Goal: Task Accomplishment & Management: Complete application form

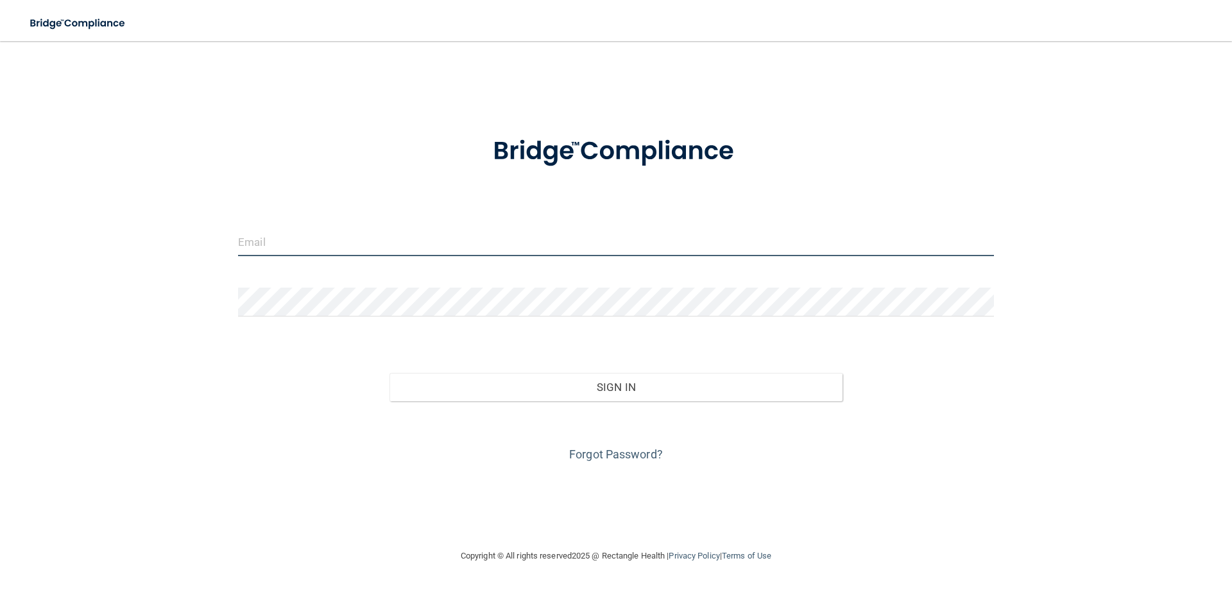
click at [382, 252] on input "email" at bounding box center [616, 241] width 756 height 29
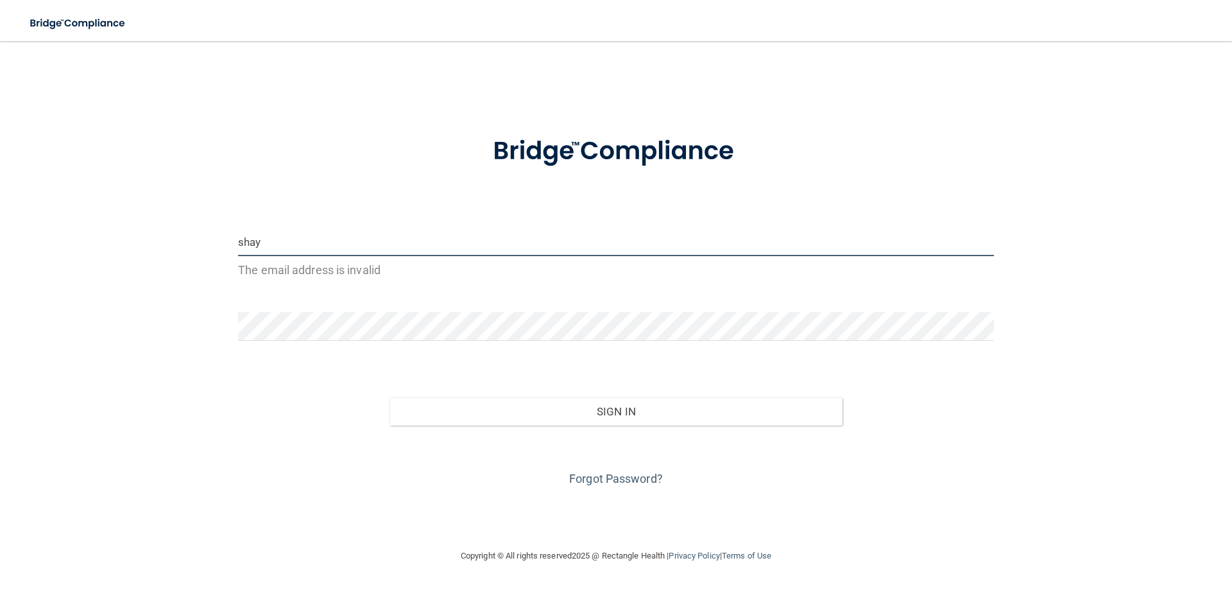
type input "[EMAIL_ADDRESS][DOMAIN_NAME]"
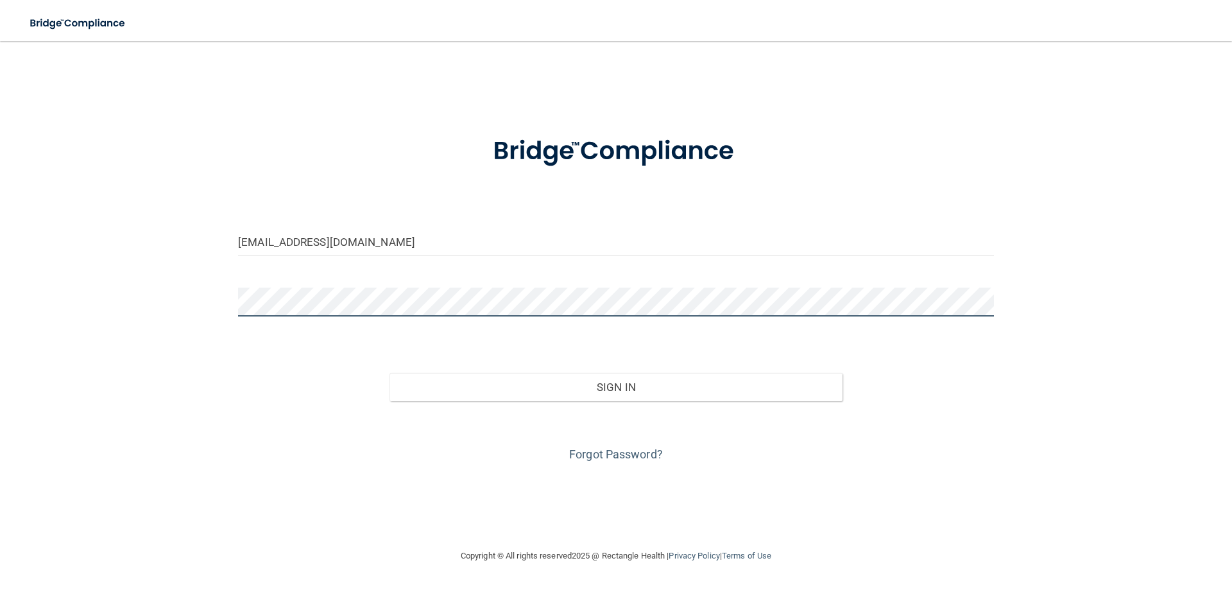
click at [389, 373] on button "Sign In" at bounding box center [616, 387] width 454 height 28
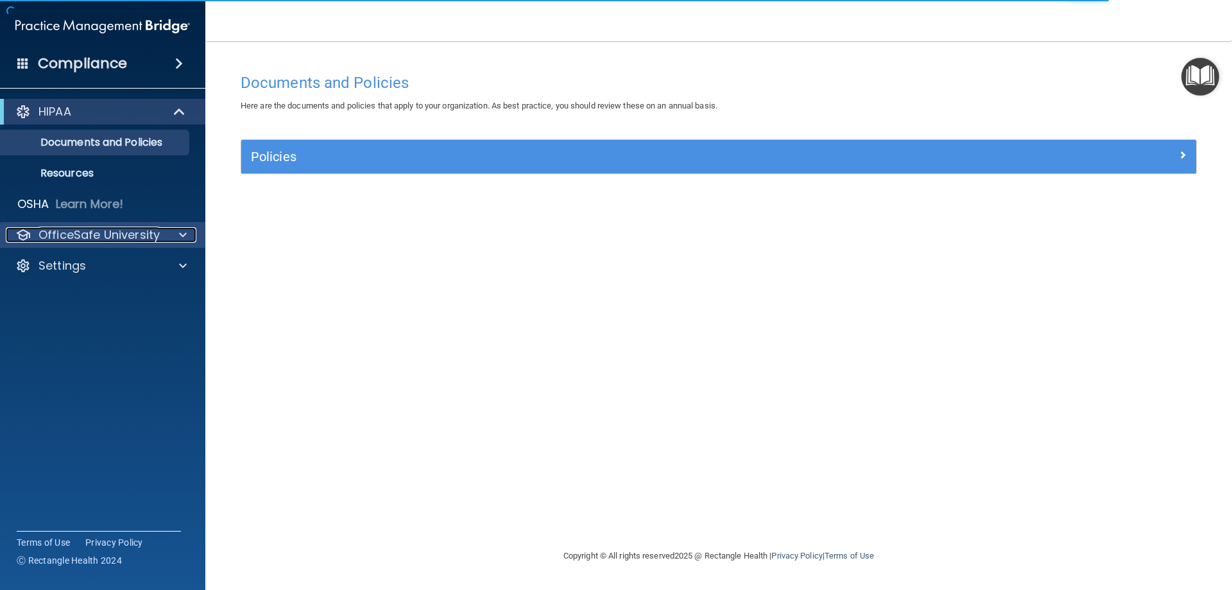
click at [108, 232] on p "OfficeSafe University" at bounding box center [98, 234] width 121 height 15
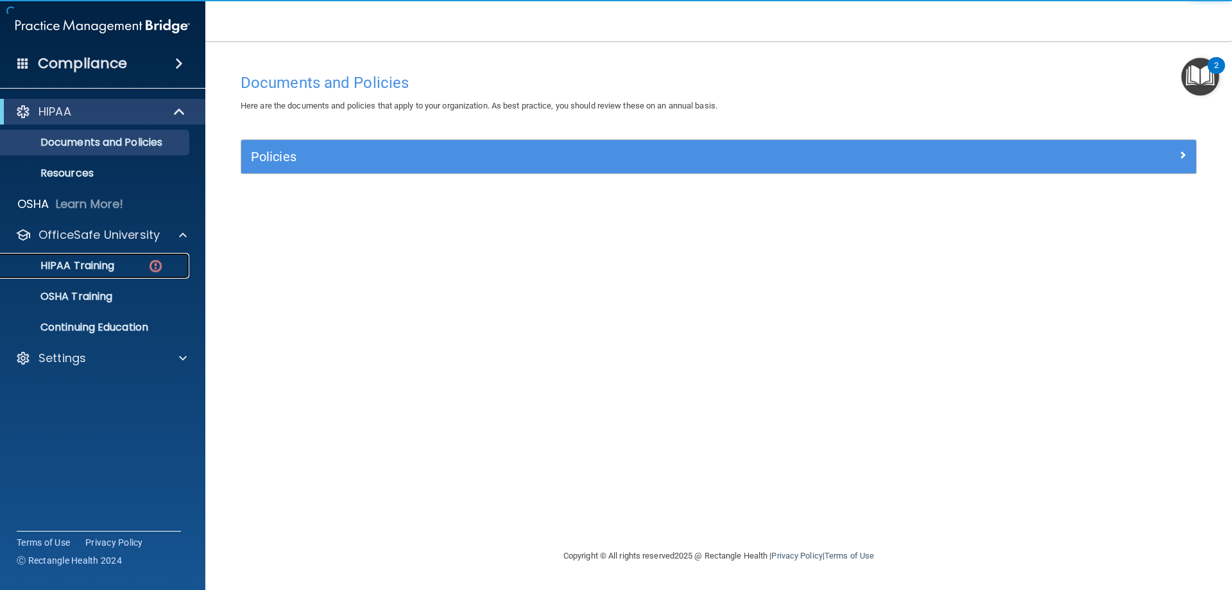
click at [114, 266] on p "HIPAA Training" at bounding box center [61, 265] width 106 height 13
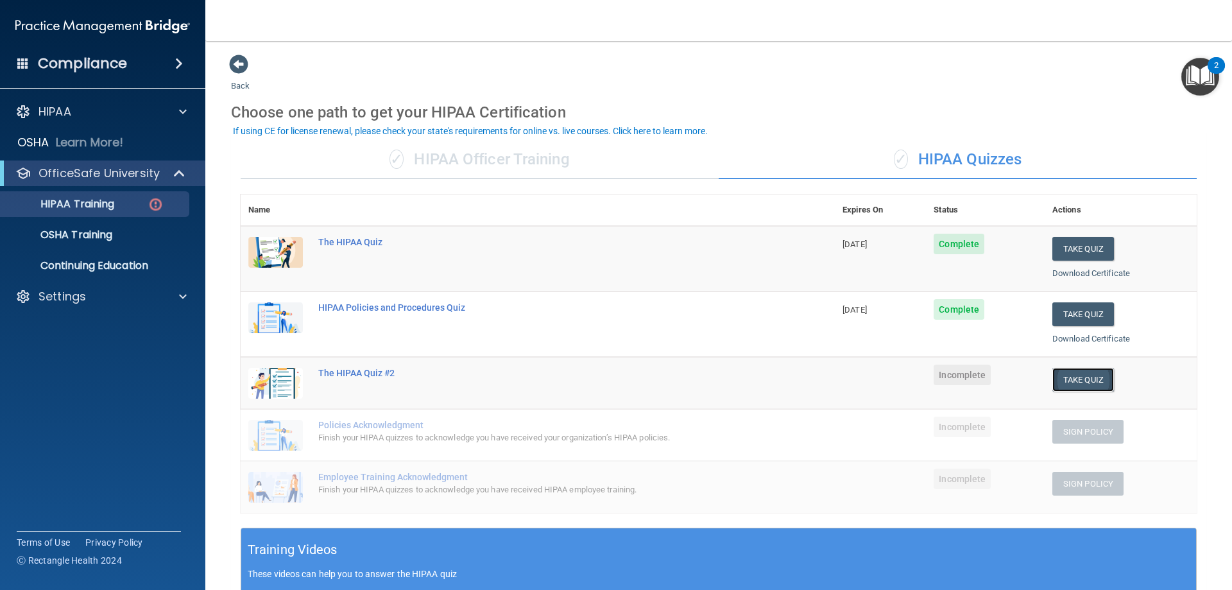
click at [1077, 382] on button "Take Quiz" at bounding box center [1083, 380] width 62 height 24
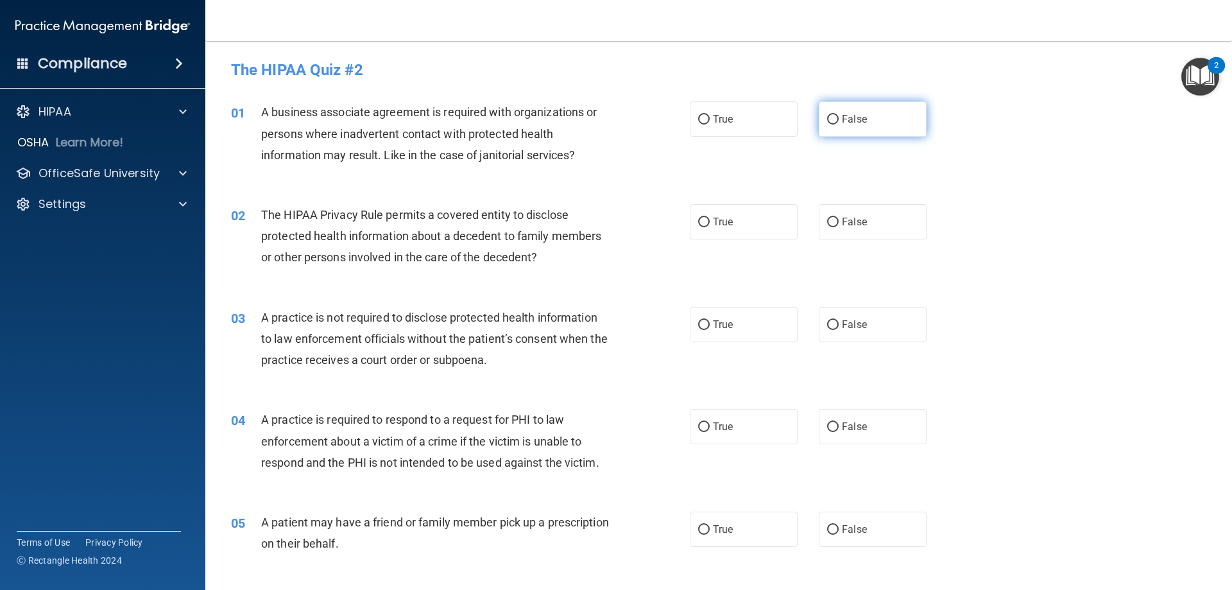
click at [860, 108] on label "False" at bounding box center [873, 118] width 108 height 35
click at [839, 115] on input "False" at bounding box center [833, 120] width 12 height 10
radio input "true"
click at [742, 227] on label "True" at bounding box center [744, 221] width 108 height 35
click at [710, 227] on input "True" at bounding box center [704, 223] width 12 height 10
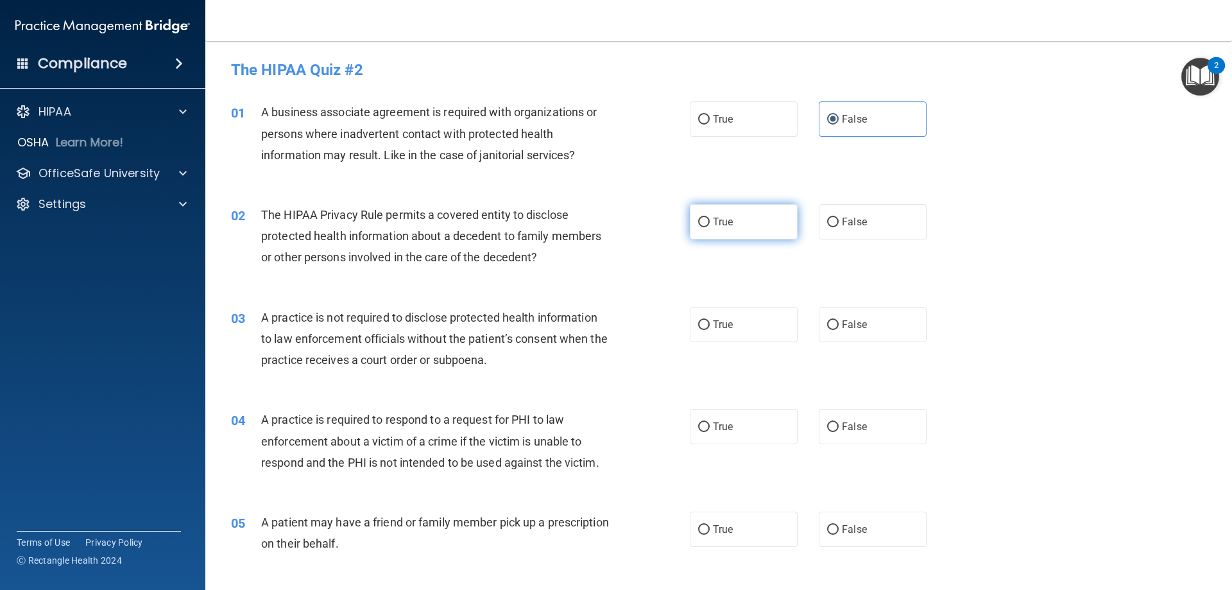
radio input "true"
click at [857, 311] on label "False" at bounding box center [873, 324] width 108 height 35
click at [839, 320] on input "False" at bounding box center [833, 325] width 12 height 10
radio input "true"
click at [717, 430] on span "True" at bounding box center [723, 426] width 20 height 12
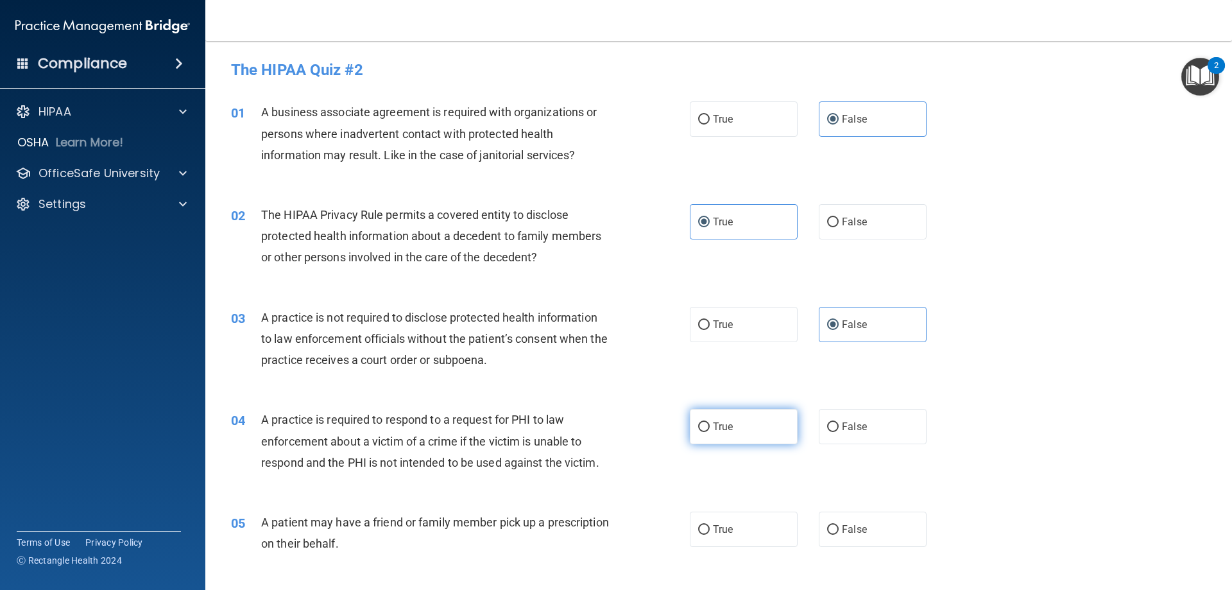
click at [710, 430] on input "True" at bounding box center [704, 427] width 12 height 10
radio input "true"
click at [722, 524] on span "True" at bounding box center [723, 529] width 20 height 12
click at [710, 525] on input "True" at bounding box center [704, 530] width 12 height 10
radio input "true"
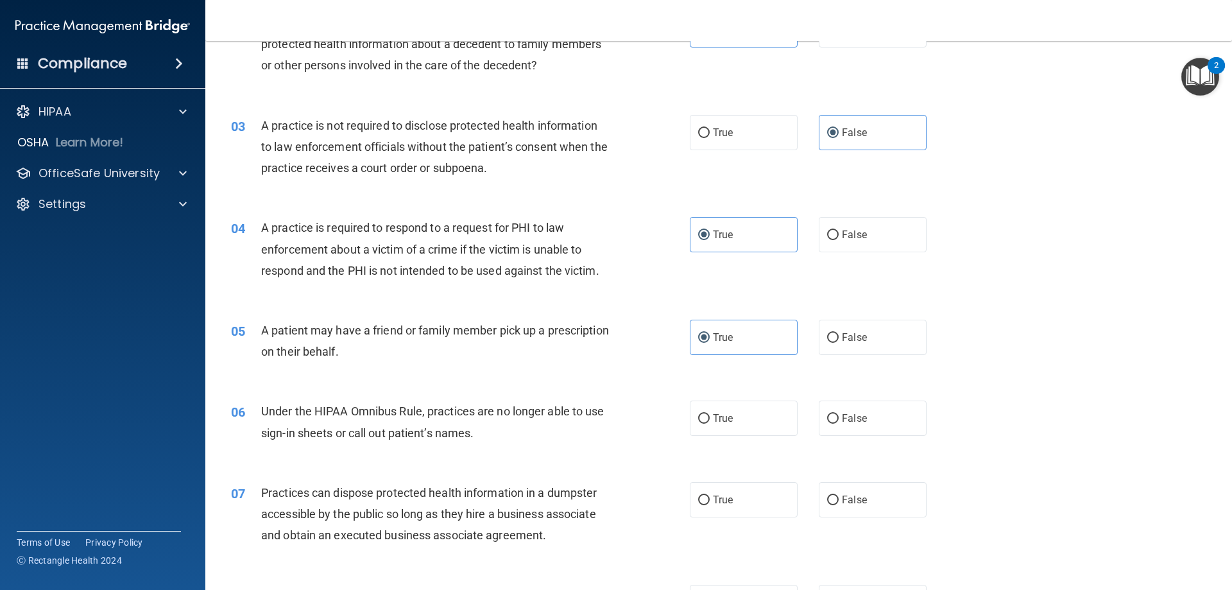
scroll to position [192, 0]
click at [856, 417] on span "False" at bounding box center [854, 417] width 25 height 12
click at [839, 417] on input "False" at bounding box center [833, 418] width 12 height 10
radio input "true"
click at [854, 497] on span "False" at bounding box center [854, 499] width 25 height 12
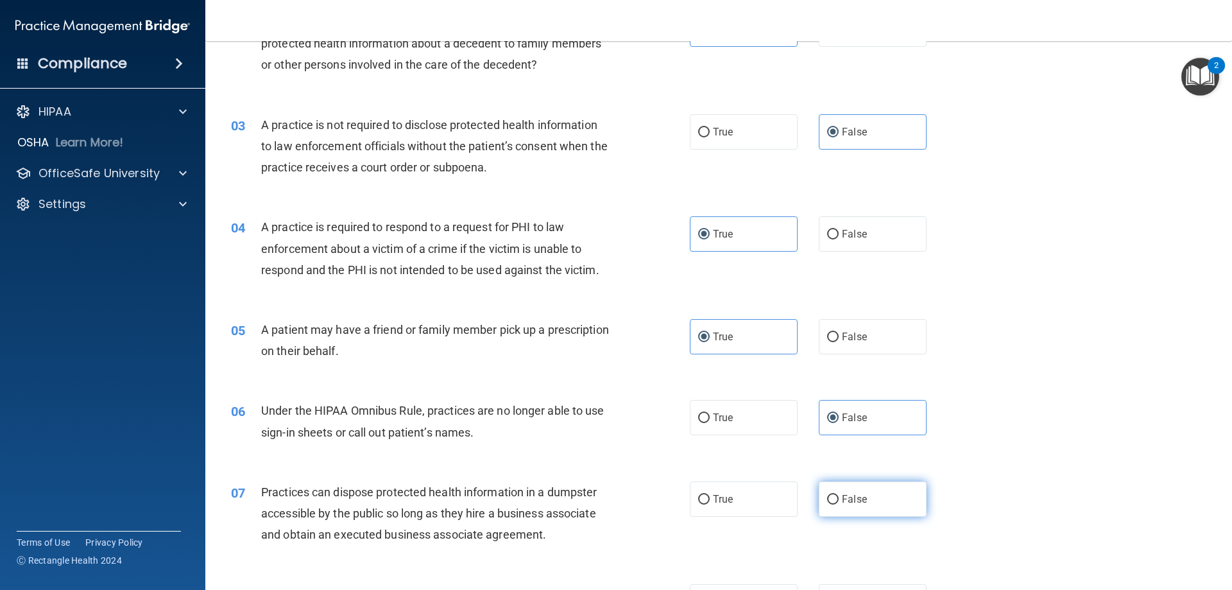
click at [839, 497] on input "False" at bounding box center [833, 500] width 12 height 10
radio input "true"
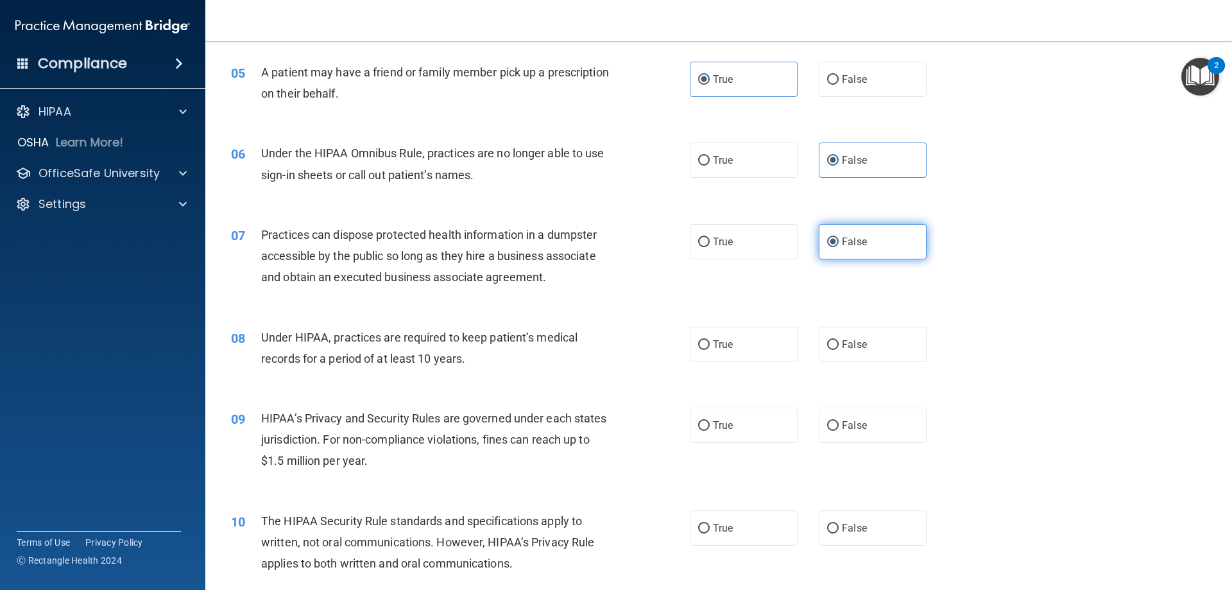
scroll to position [513, 0]
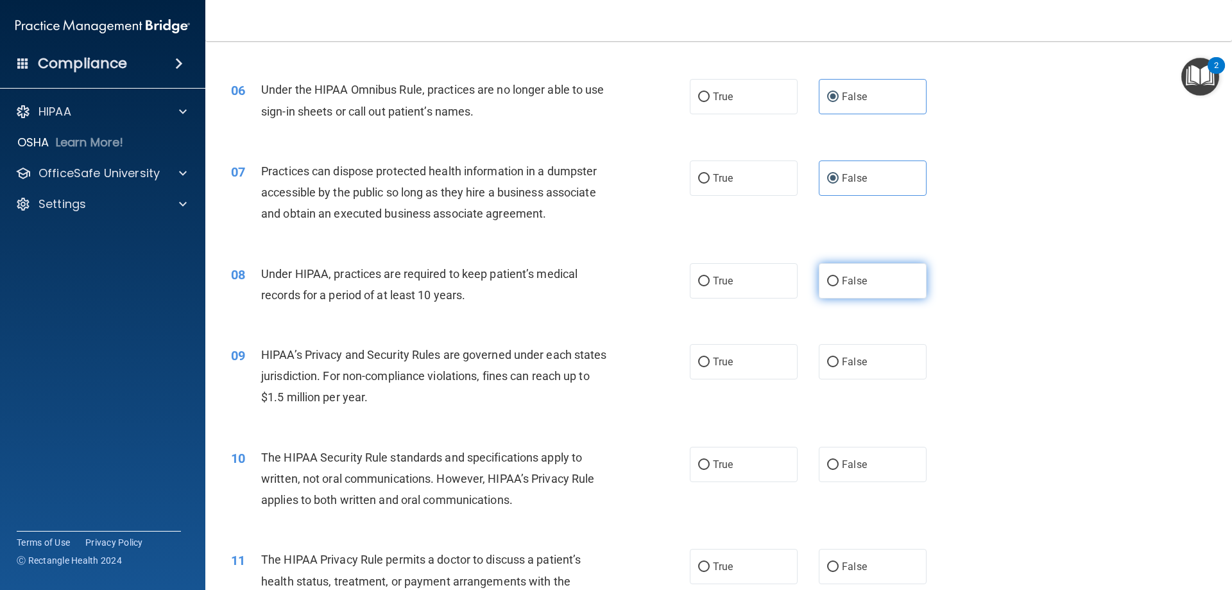
click at [857, 282] on span "False" at bounding box center [854, 281] width 25 height 12
click at [839, 282] on input "False" at bounding box center [833, 282] width 12 height 10
radio input "true"
click at [857, 370] on label "False" at bounding box center [873, 361] width 108 height 35
click at [839, 367] on input "False" at bounding box center [833, 362] width 12 height 10
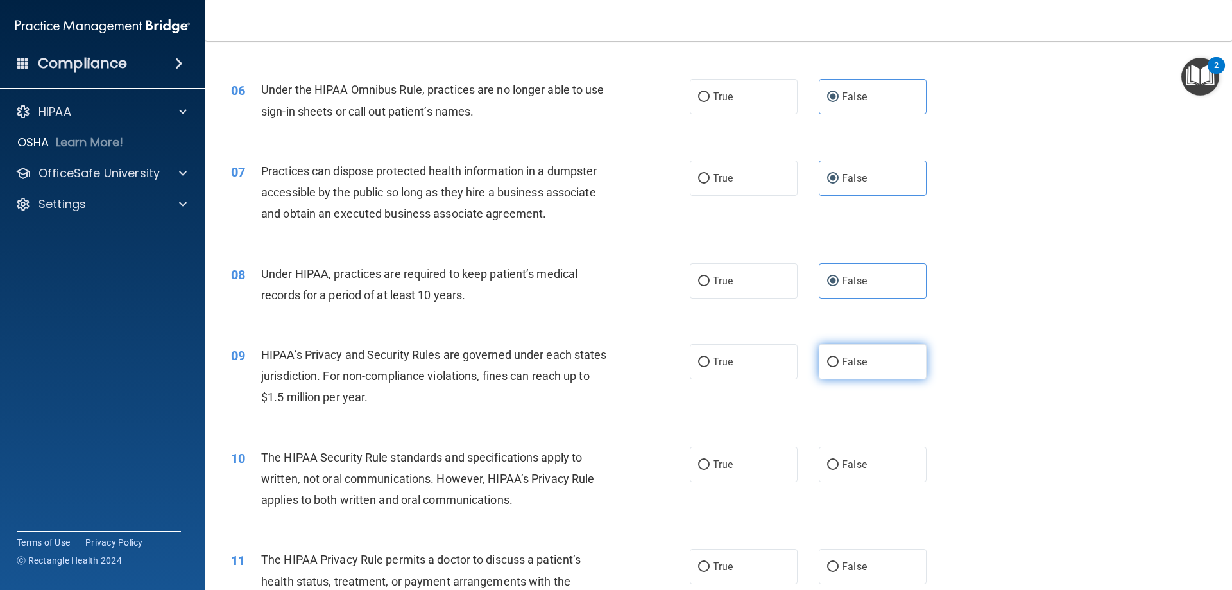
radio input "true"
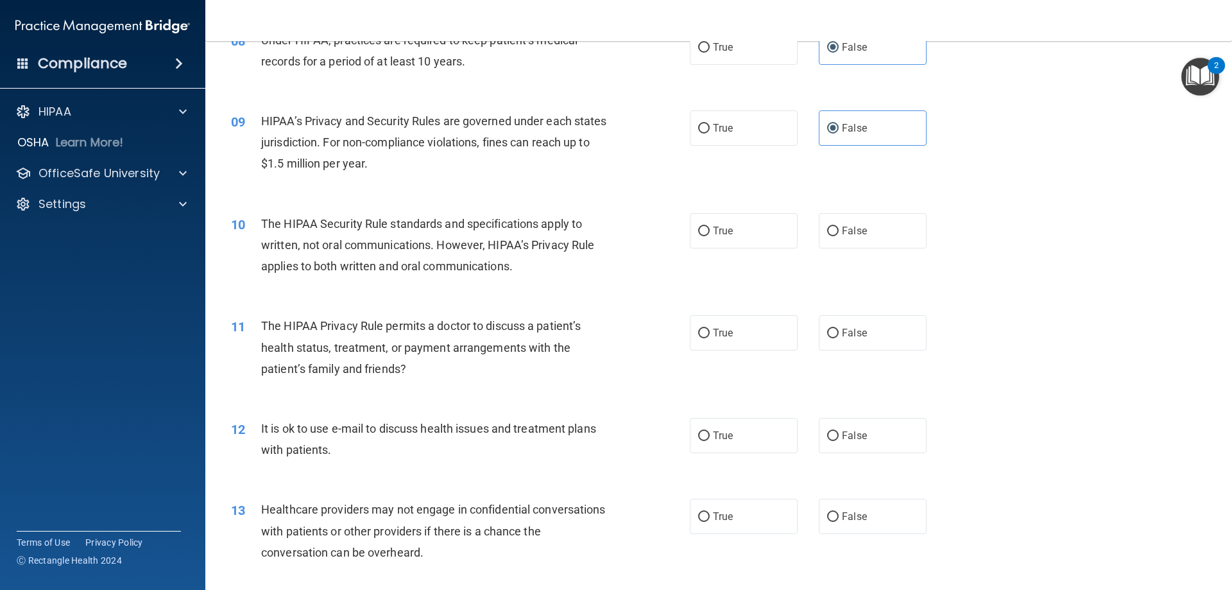
scroll to position [770, 0]
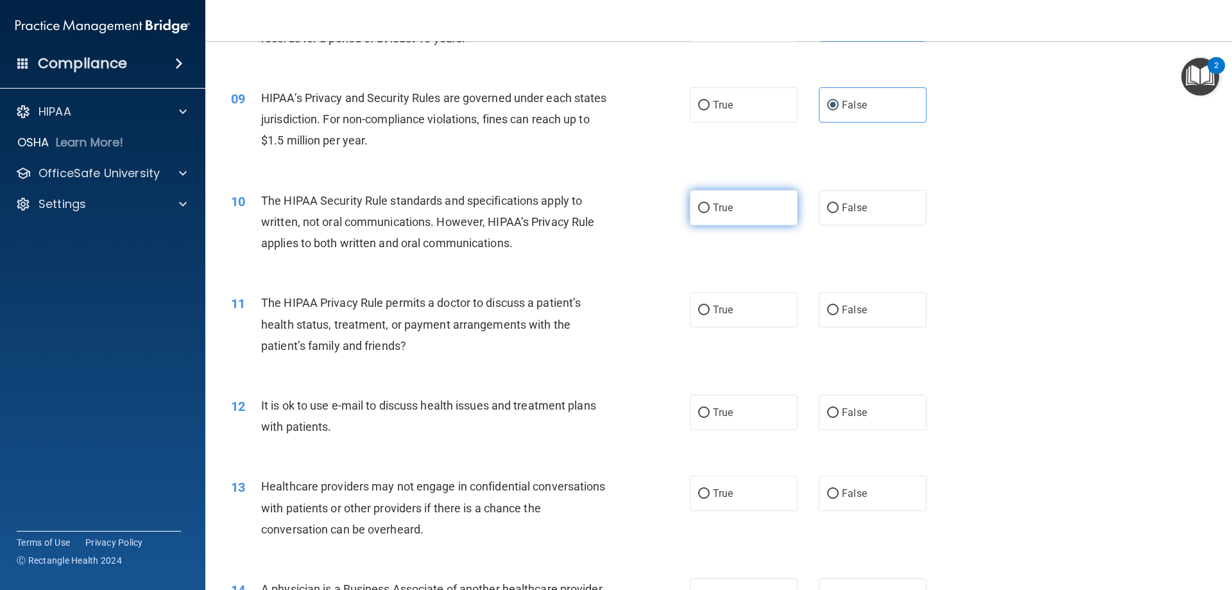
click at [757, 208] on label "True" at bounding box center [744, 207] width 108 height 35
click at [710, 208] on input "True" at bounding box center [704, 208] width 12 height 10
radio input "true"
click at [746, 315] on label "True" at bounding box center [744, 309] width 108 height 35
click at [710, 315] on input "True" at bounding box center [704, 310] width 12 height 10
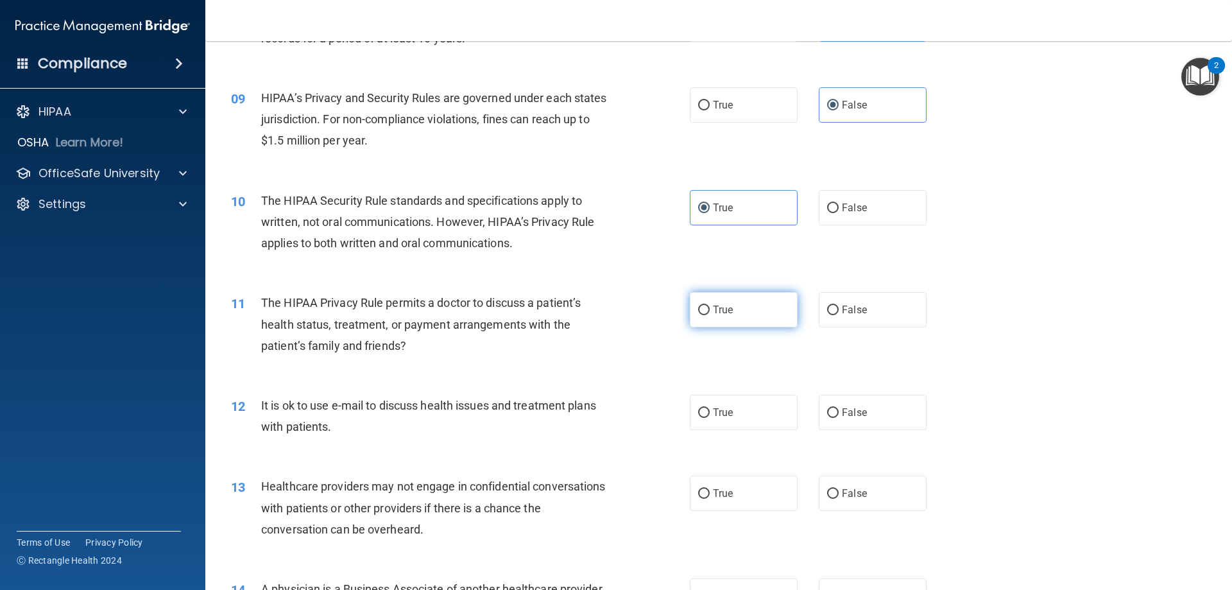
radio input "true"
click at [749, 413] on label "True" at bounding box center [744, 412] width 108 height 35
click at [710, 413] on input "True" at bounding box center [704, 413] width 12 height 10
radio input "true"
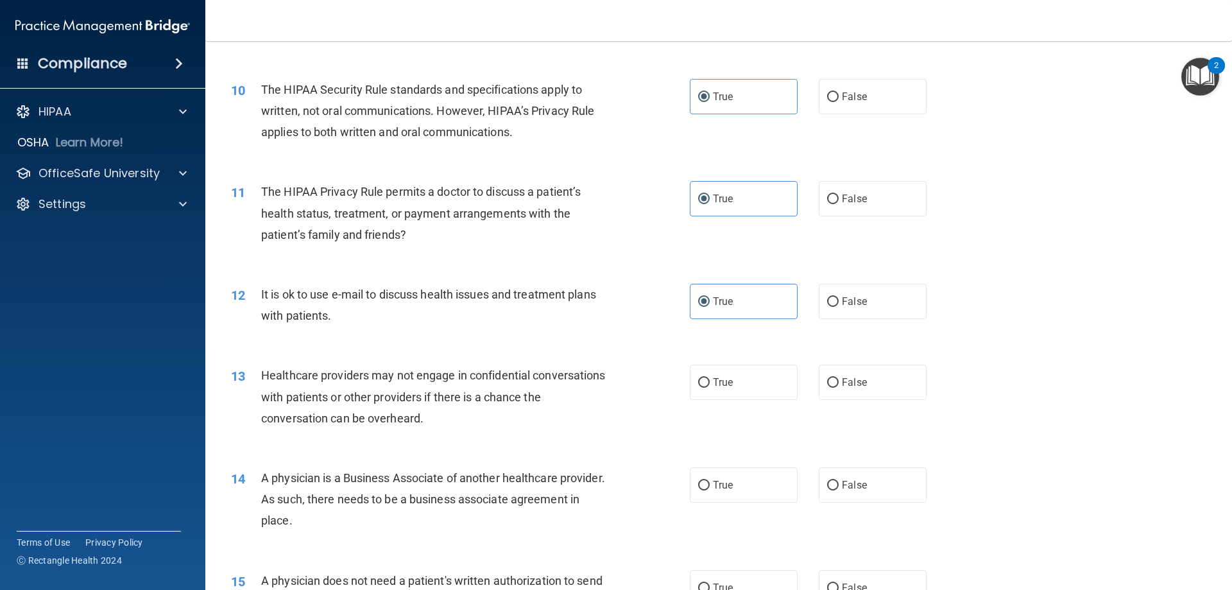
scroll to position [898, 0]
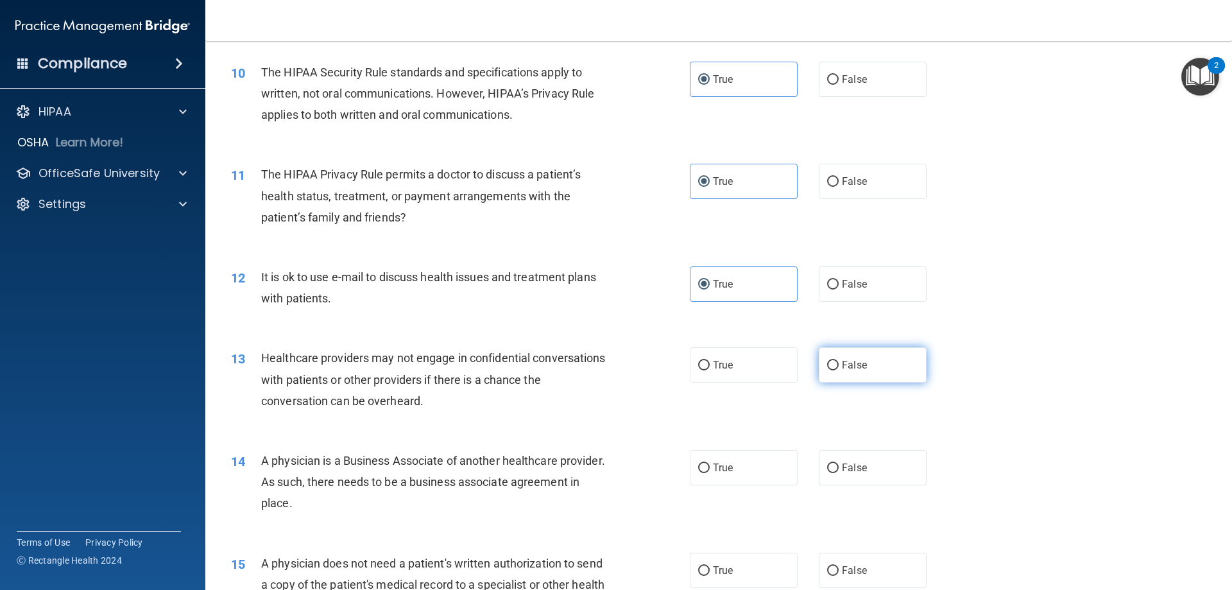
click at [855, 369] on span "False" at bounding box center [854, 365] width 25 height 12
click at [839, 369] on input "False" at bounding box center [833, 366] width 12 height 10
radio input "true"
click at [854, 468] on span "False" at bounding box center [854, 467] width 25 height 12
click at [839, 468] on input "False" at bounding box center [833, 468] width 12 height 10
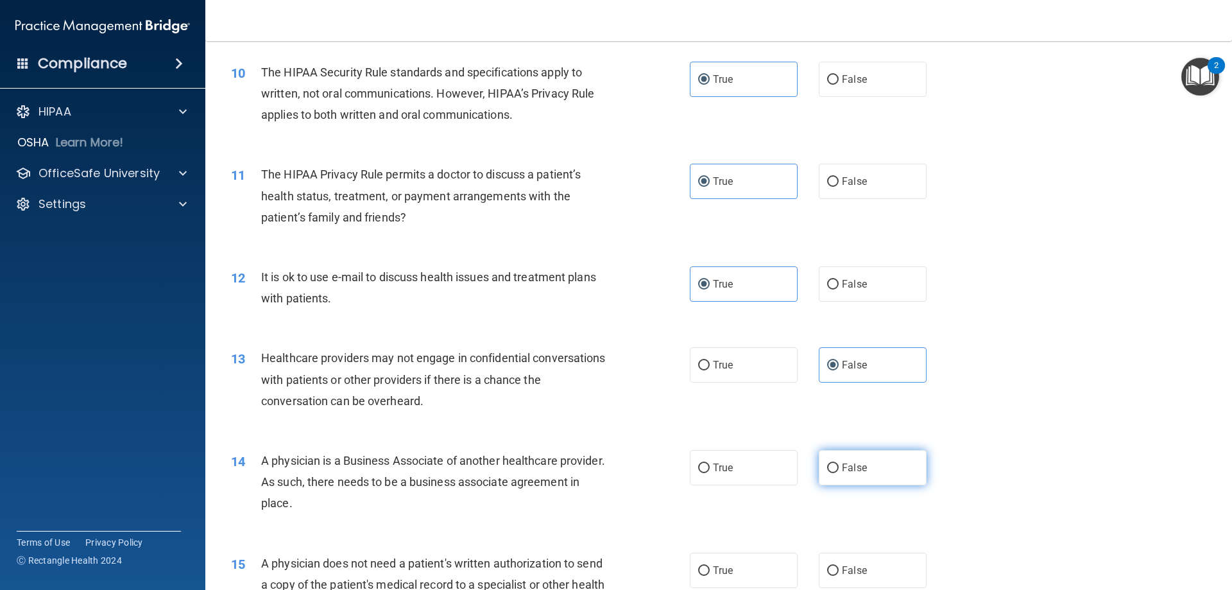
radio input "true"
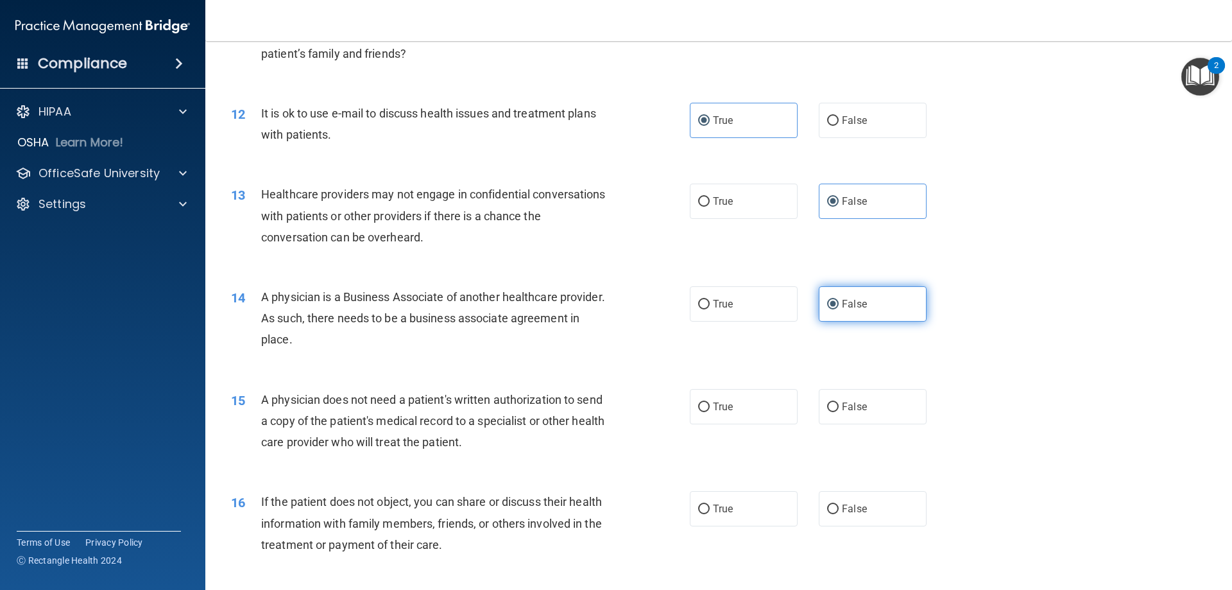
scroll to position [1091, 0]
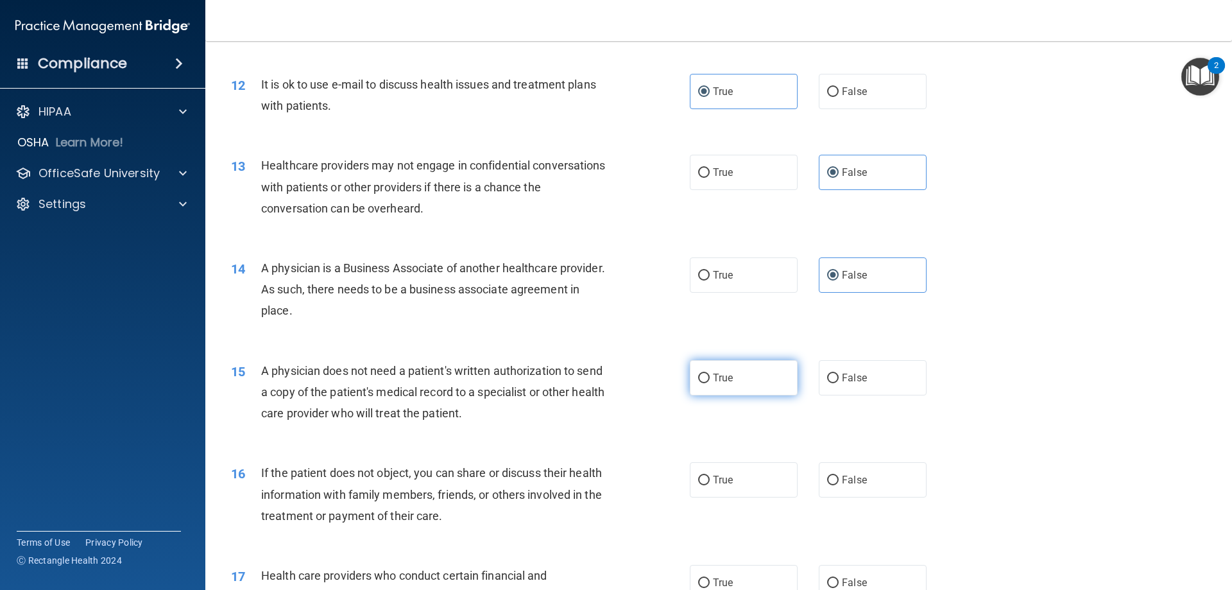
click at [737, 374] on label "True" at bounding box center [744, 377] width 108 height 35
click at [710, 374] on input "True" at bounding box center [704, 378] width 12 height 10
radio input "true"
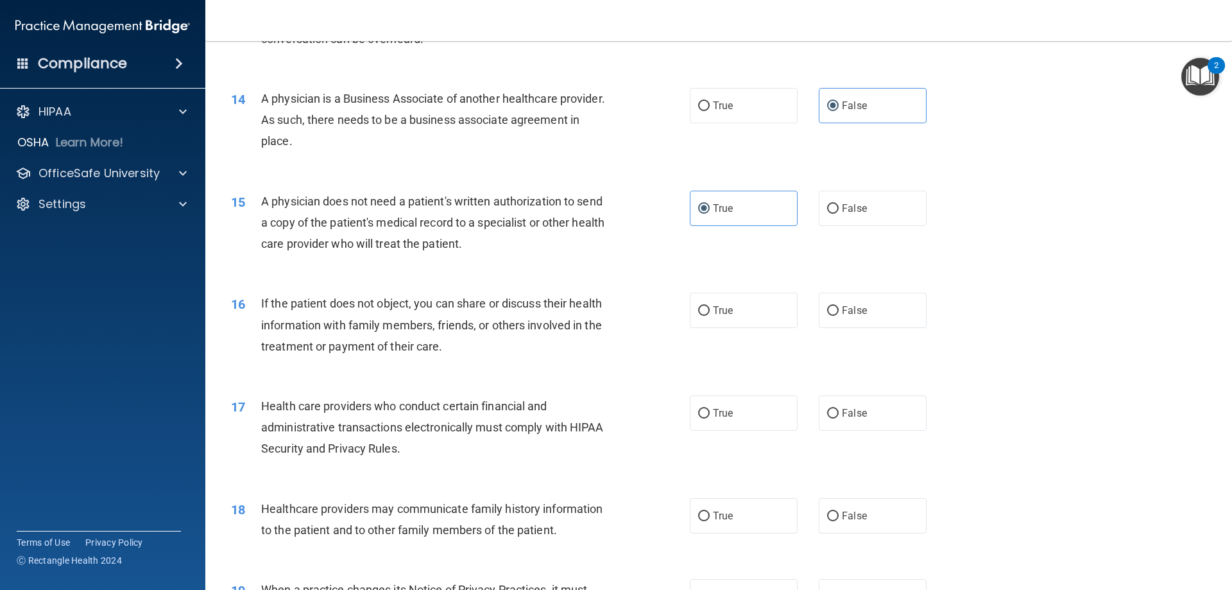
scroll to position [1283, 0]
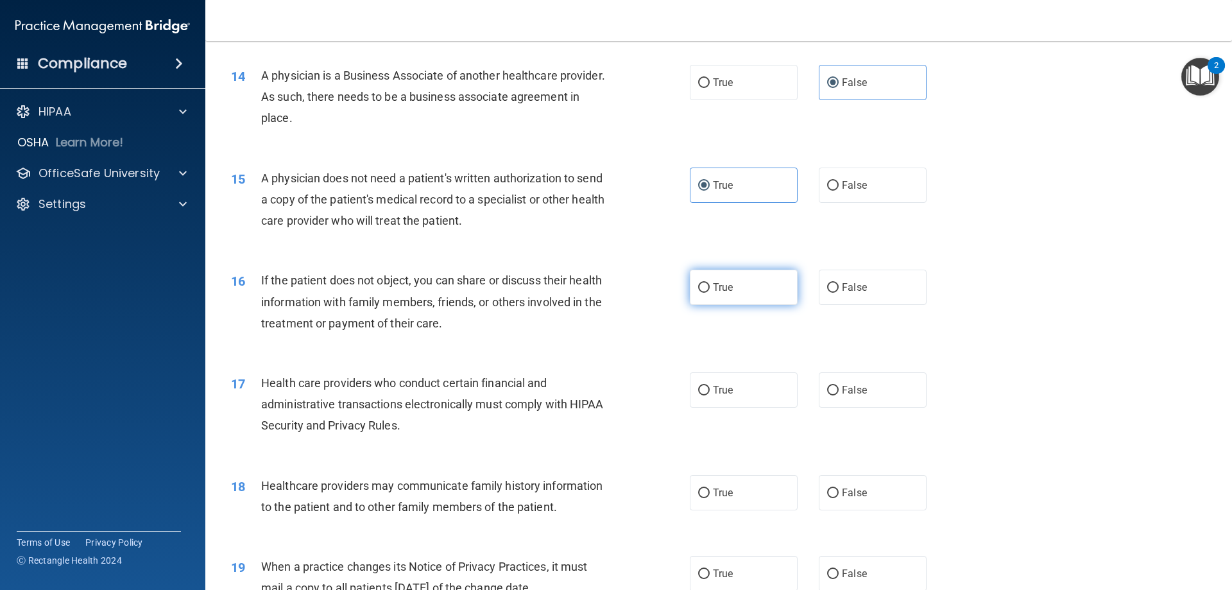
click at [740, 300] on label "True" at bounding box center [744, 286] width 108 height 35
click at [710, 293] on input "True" at bounding box center [704, 288] width 12 height 10
radio input "true"
click at [739, 389] on label "True" at bounding box center [744, 389] width 108 height 35
click at [710, 389] on input "True" at bounding box center [704, 391] width 12 height 10
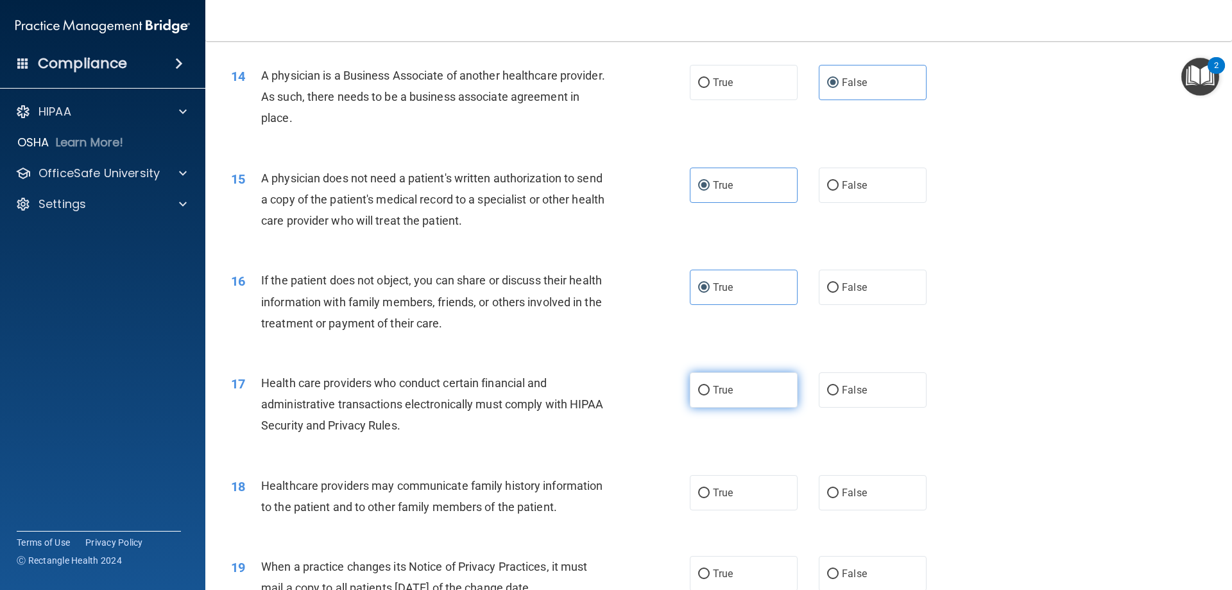
radio input "true"
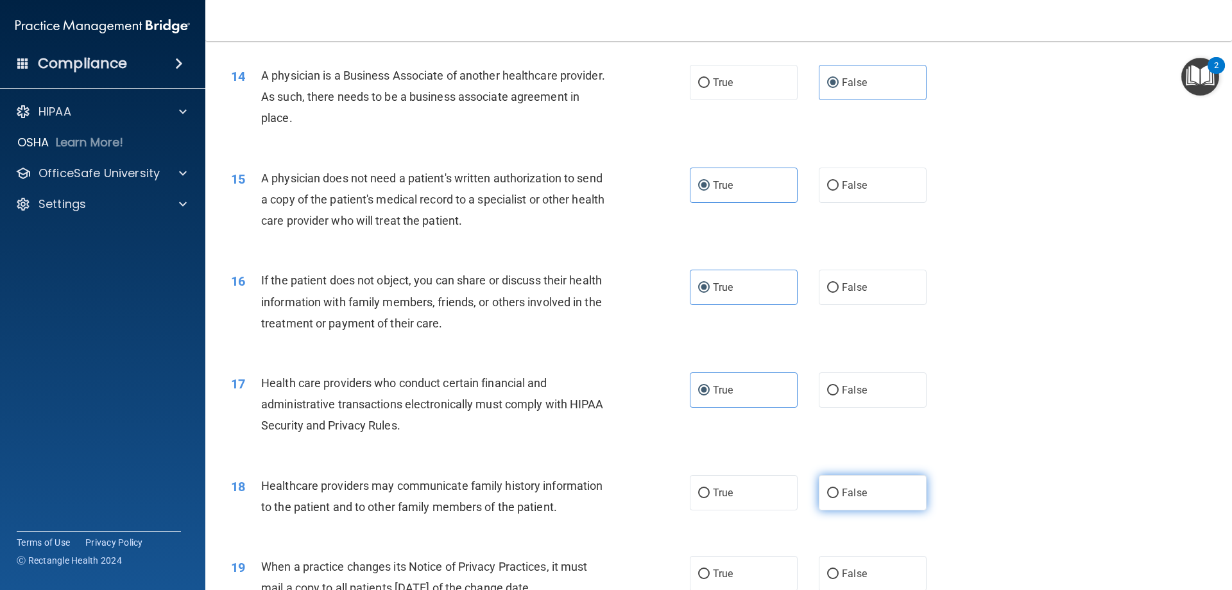
click at [860, 487] on label "False" at bounding box center [873, 492] width 108 height 35
click at [839, 488] on input "False" at bounding box center [833, 493] width 12 height 10
radio input "true"
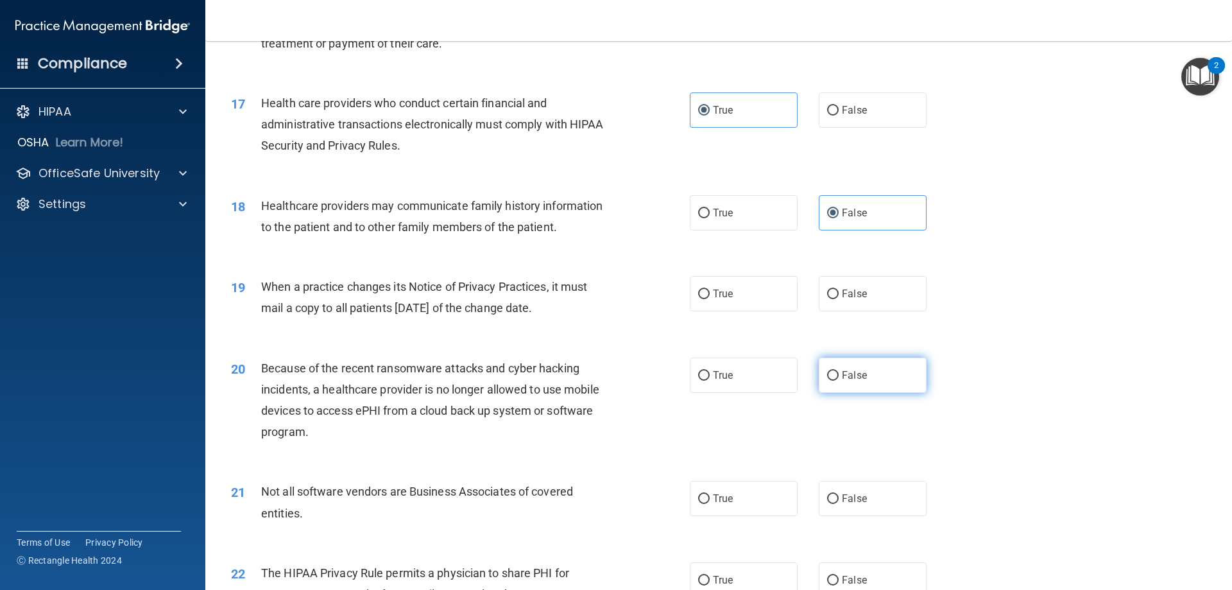
scroll to position [1604, 0]
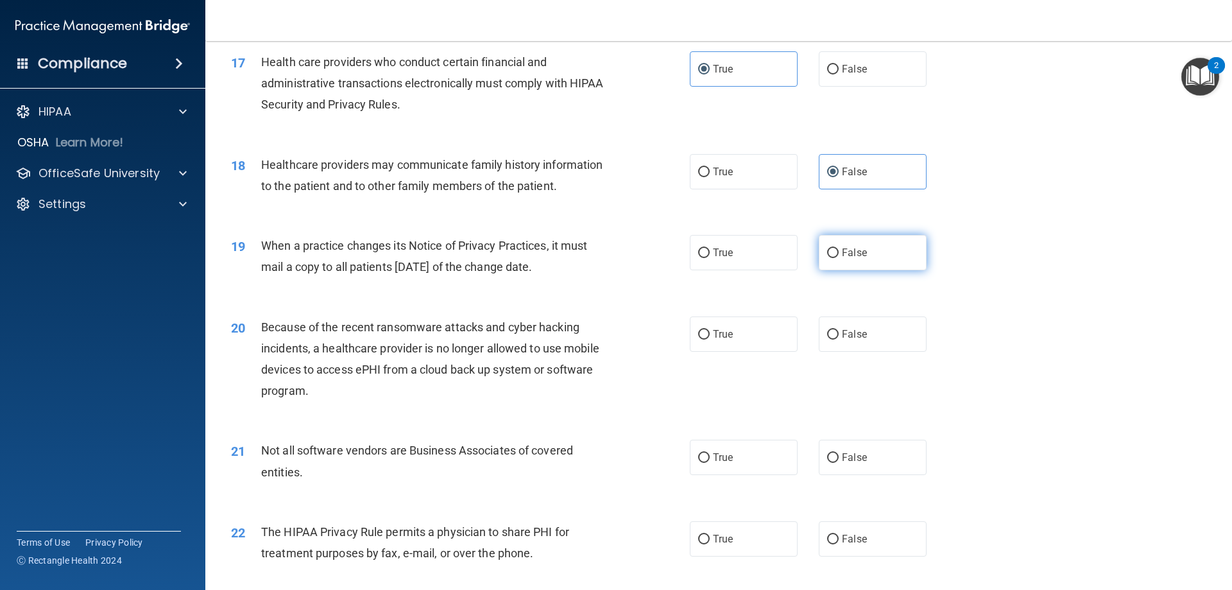
click at [848, 250] on span "False" at bounding box center [854, 252] width 25 height 12
click at [839, 250] on input "False" at bounding box center [833, 253] width 12 height 10
radio input "true"
click at [864, 327] on label "False" at bounding box center [873, 333] width 108 height 35
click at [839, 330] on input "False" at bounding box center [833, 335] width 12 height 10
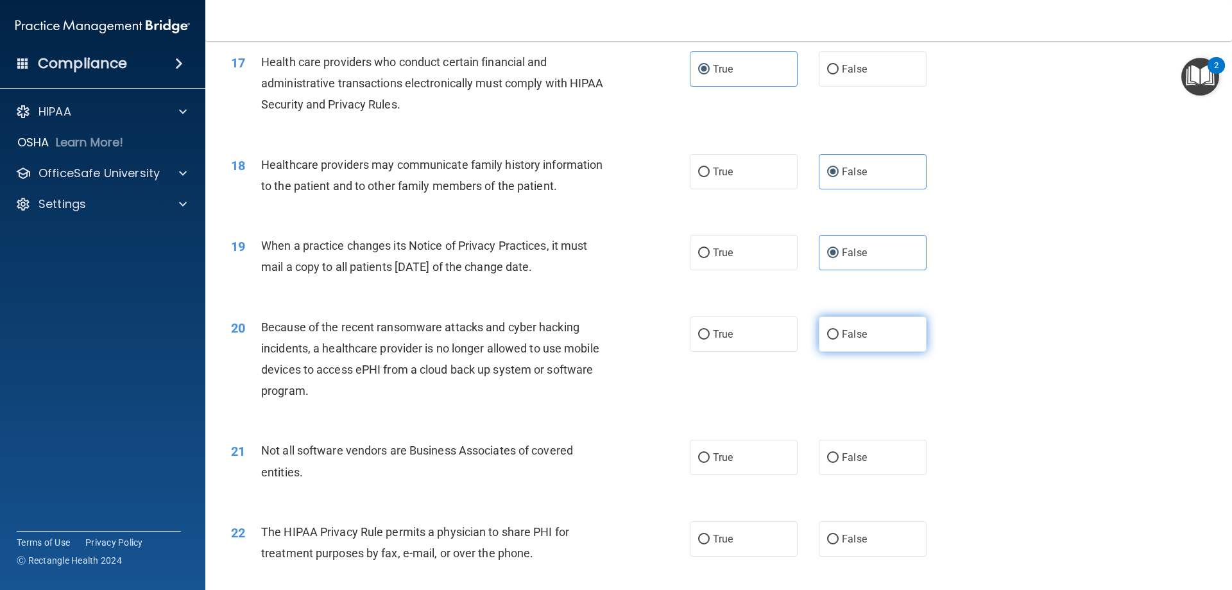
radio input "true"
click at [740, 463] on label "True" at bounding box center [744, 457] width 108 height 35
click at [710, 463] on input "True" at bounding box center [704, 458] width 12 height 10
radio input "true"
click at [740, 534] on label "True" at bounding box center [744, 538] width 108 height 35
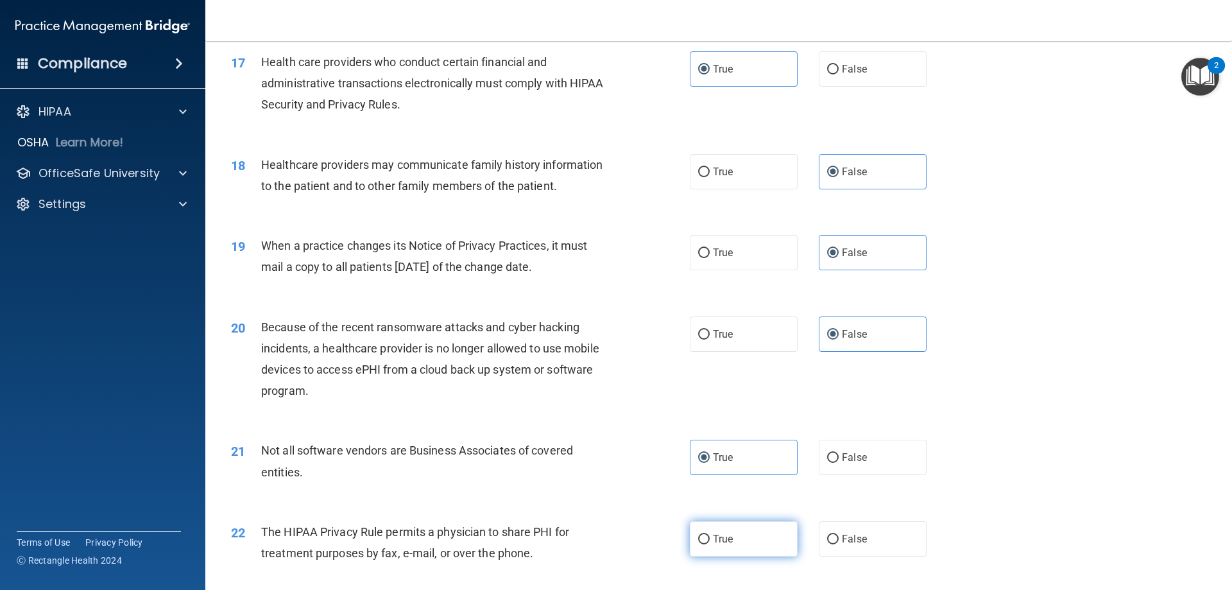
click at [710, 534] on input "True" at bounding box center [704, 539] width 12 height 10
radio input "true"
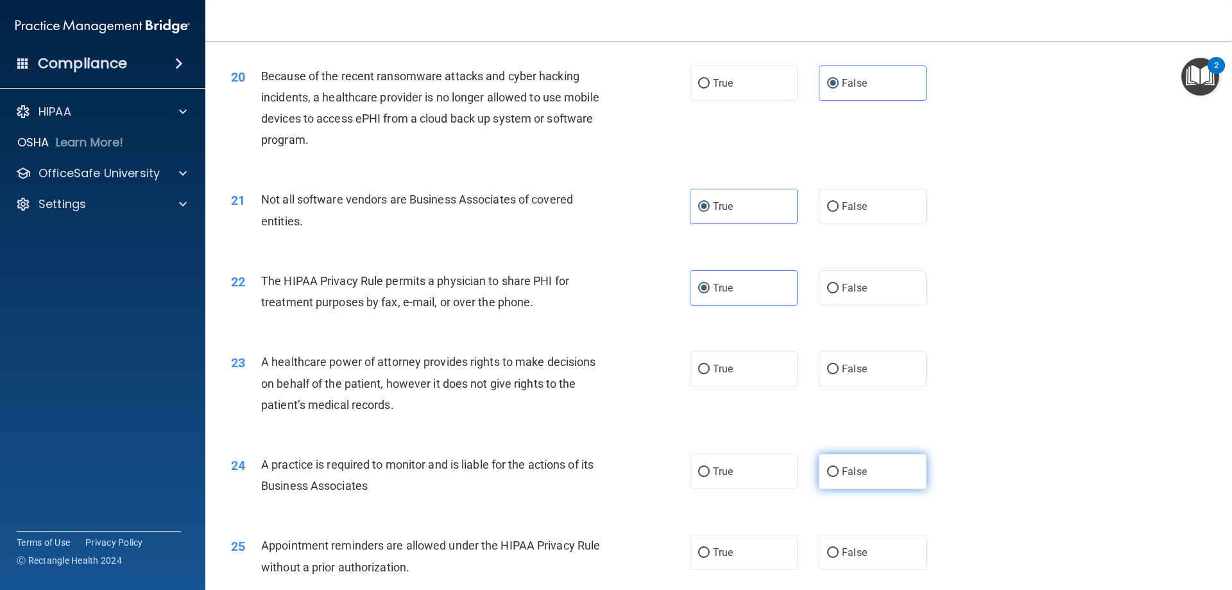
scroll to position [1925, 0]
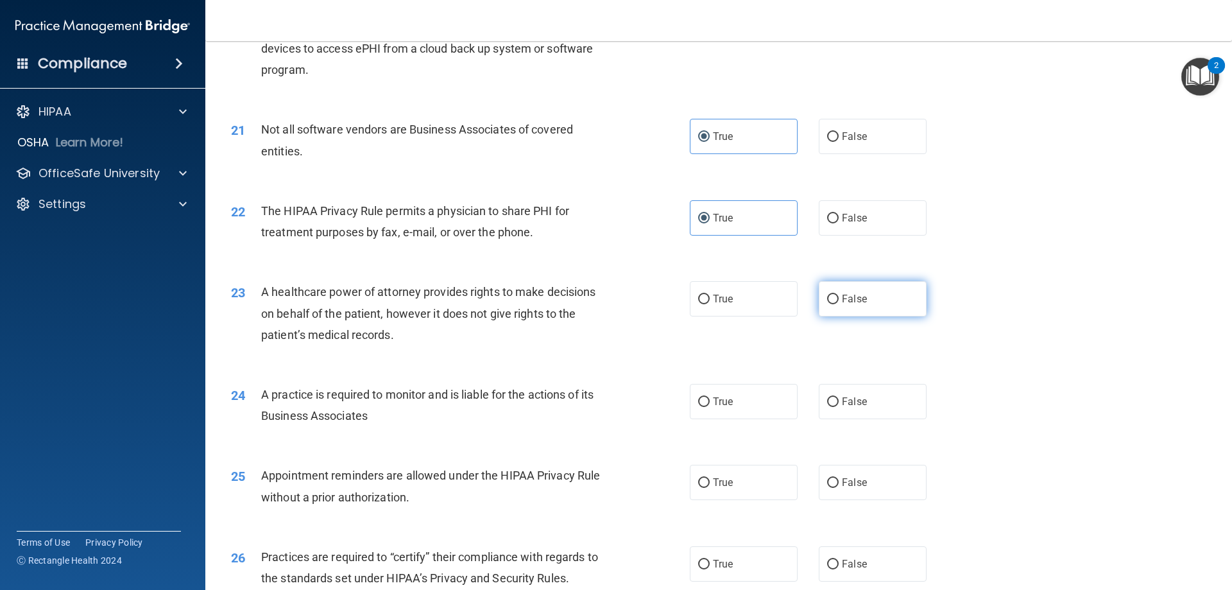
click at [860, 304] on label "False" at bounding box center [873, 298] width 108 height 35
click at [839, 304] on input "False" at bounding box center [833, 300] width 12 height 10
radio input "true"
click at [857, 396] on span "False" at bounding box center [854, 401] width 25 height 12
click at [839, 397] on input "False" at bounding box center [833, 402] width 12 height 10
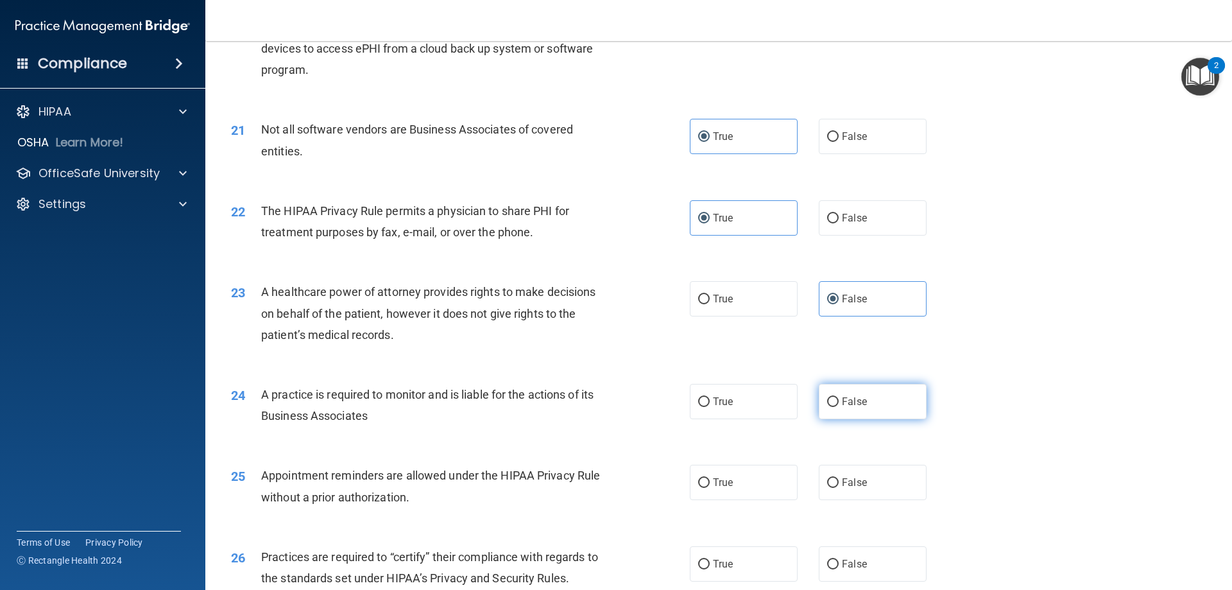
radio input "true"
click at [755, 486] on label "True" at bounding box center [744, 482] width 108 height 35
click at [710, 486] on input "True" at bounding box center [704, 483] width 12 height 10
radio input "true"
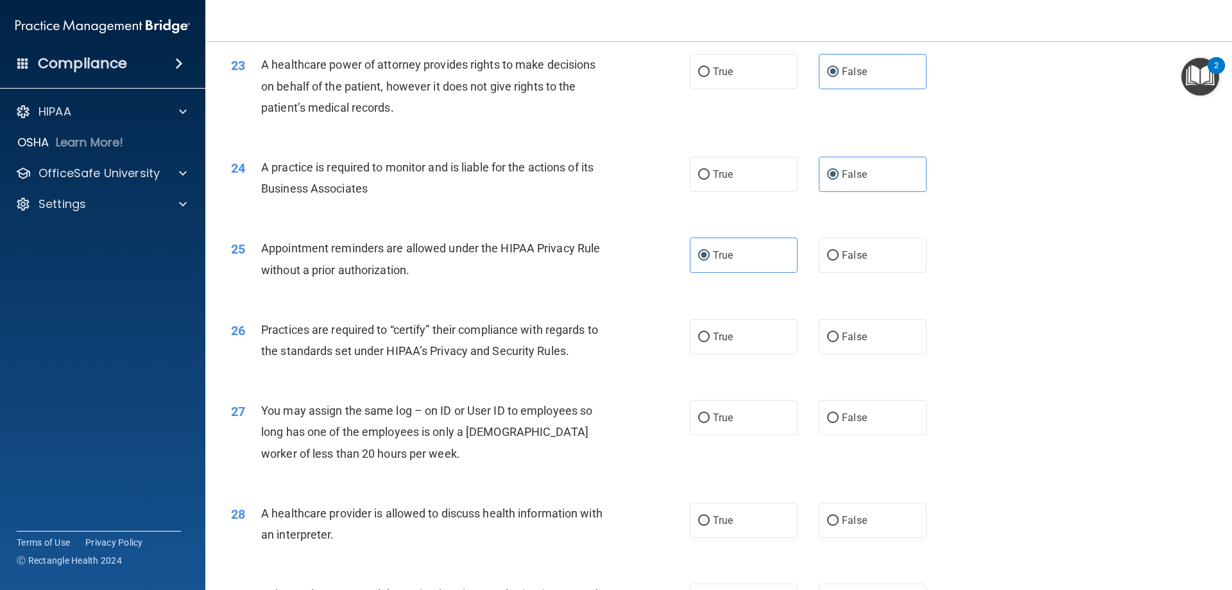
scroll to position [2246, 0]
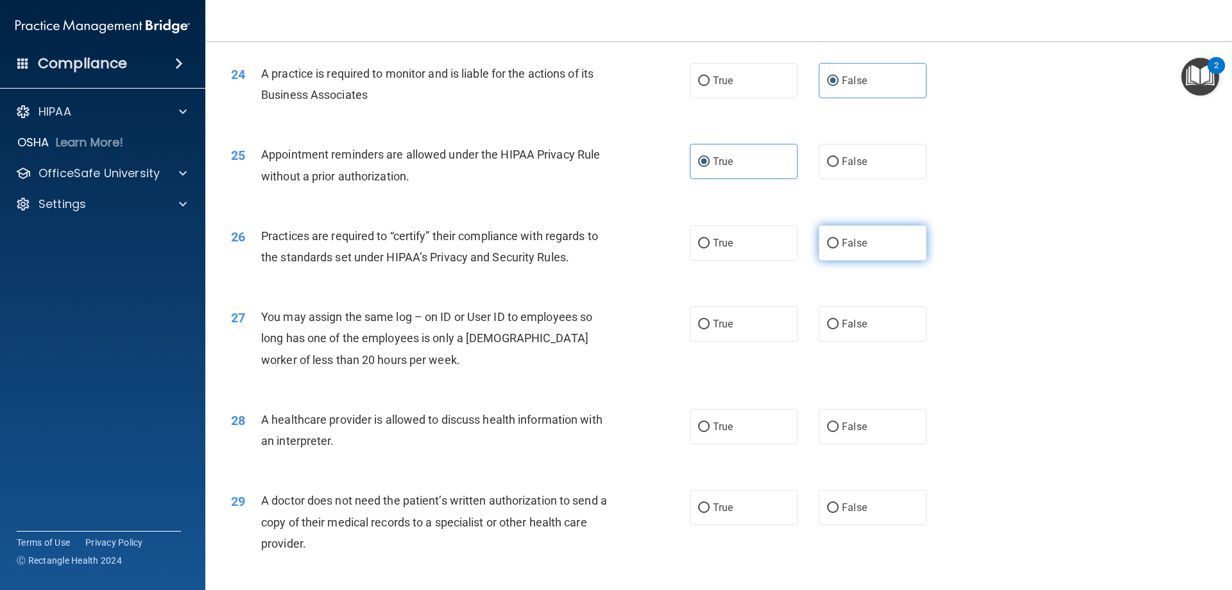
click at [830, 240] on input "False" at bounding box center [833, 244] width 12 height 10
radio input "true"
click at [866, 330] on label "False" at bounding box center [873, 323] width 108 height 35
click at [839, 329] on input "False" at bounding box center [833, 325] width 12 height 10
radio input "true"
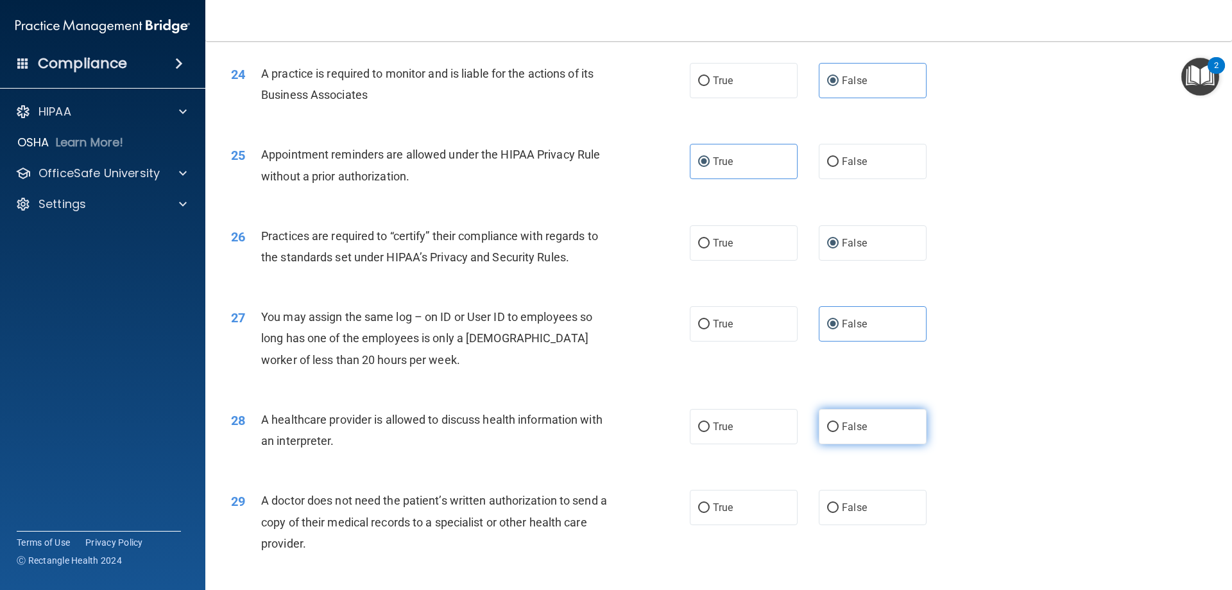
click at [853, 429] on span "False" at bounding box center [854, 426] width 25 height 12
click at [839, 429] on input "False" at bounding box center [833, 427] width 12 height 10
radio input "true"
click at [852, 429] on span "False" at bounding box center [854, 426] width 25 height 12
click at [839, 429] on input "False" at bounding box center [833, 427] width 12 height 10
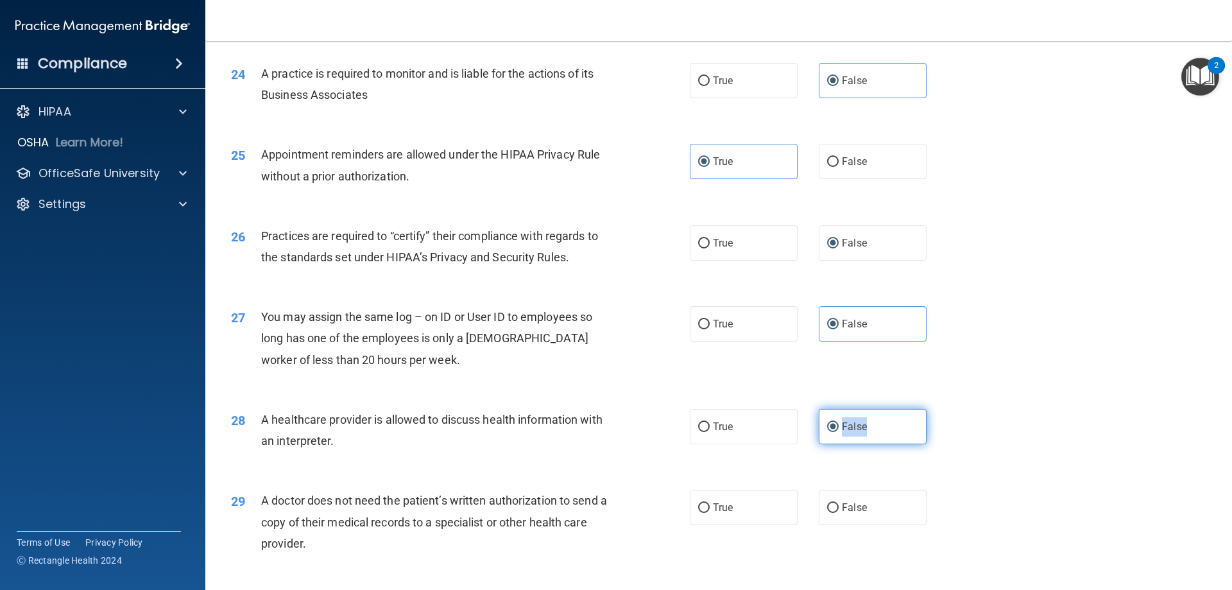
click at [859, 423] on span "False" at bounding box center [854, 426] width 25 height 12
click at [839, 423] on input "False" at bounding box center [833, 427] width 12 height 10
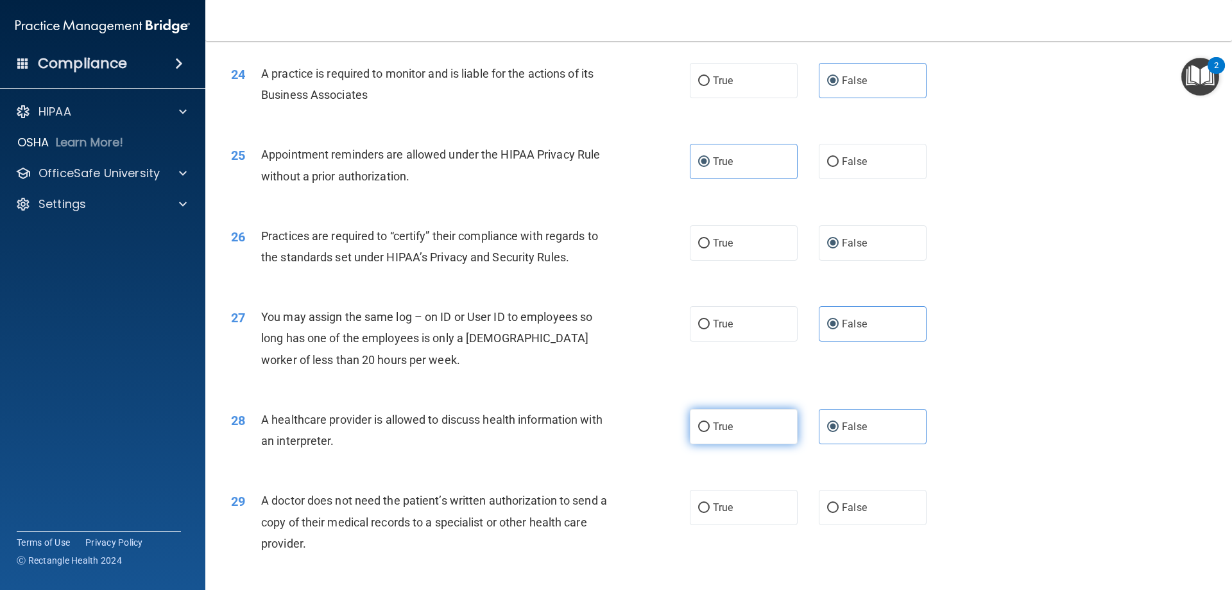
click at [763, 430] on label "True" at bounding box center [744, 426] width 108 height 35
click at [710, 430] on input "True" at bounding box center [704, 427] width 12 height 10
radio input "true"
radio input "false"
click at [737, 500] on label "True" at bounding box center [744, 507] width 108 height 35
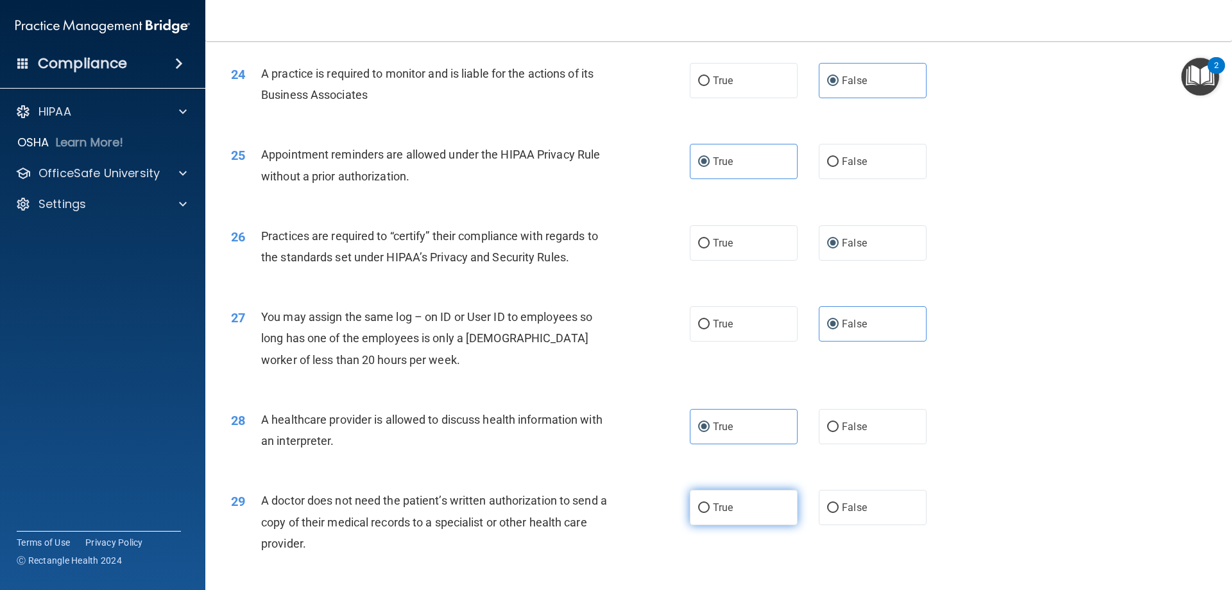
click at [710, 503] on input "True" at bounding box center [704, 508] width 12 height 10
radio input "true"
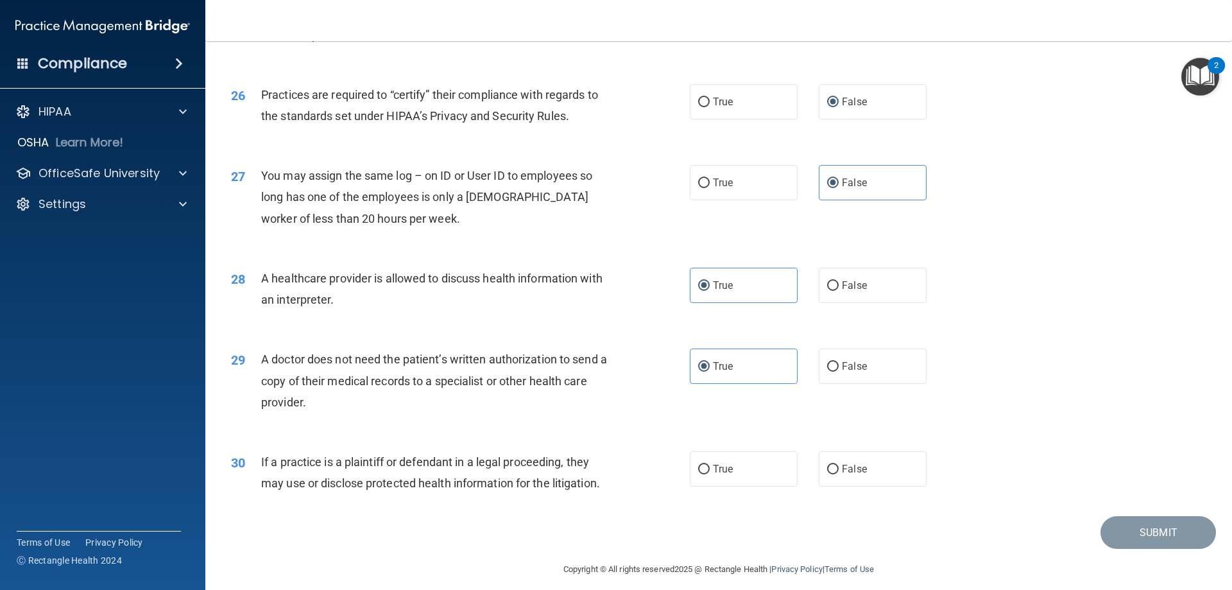
scroll to position [2397, 0]
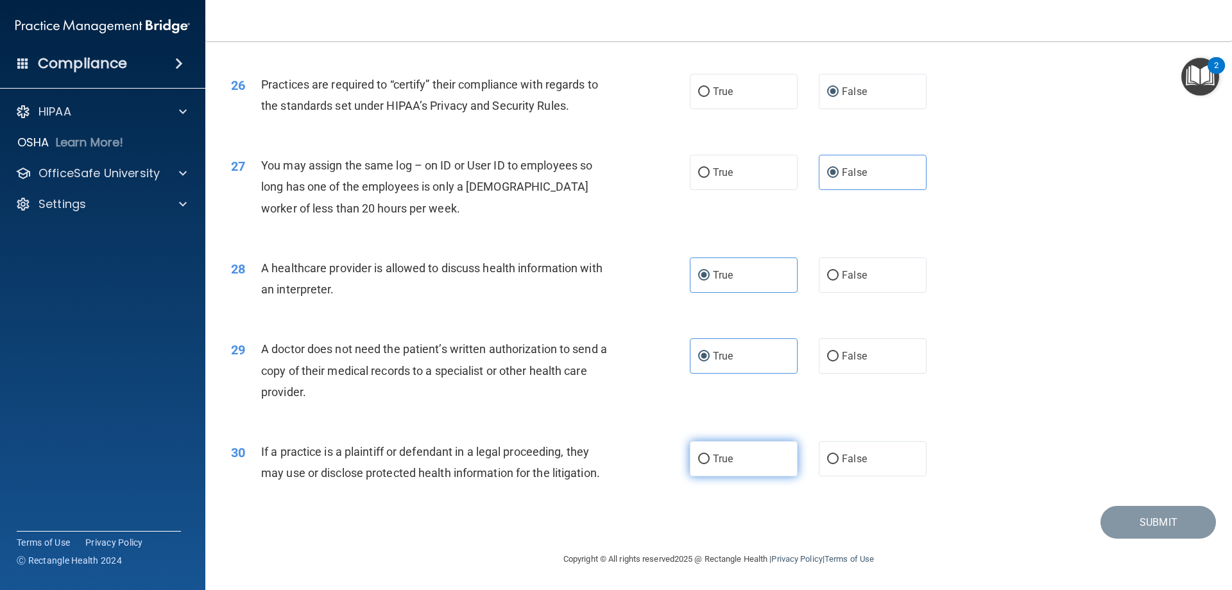
click at [739, 462] on label "True" at bounding box center [744, 458] width 108 height 35
click at [710, 462] on input "True" at bounding box center [704, 459] width 12 height 10
radio input "true"
click at [1131, 523] on button "Submit" at bounding box center [1157, 522] width 115 height 33
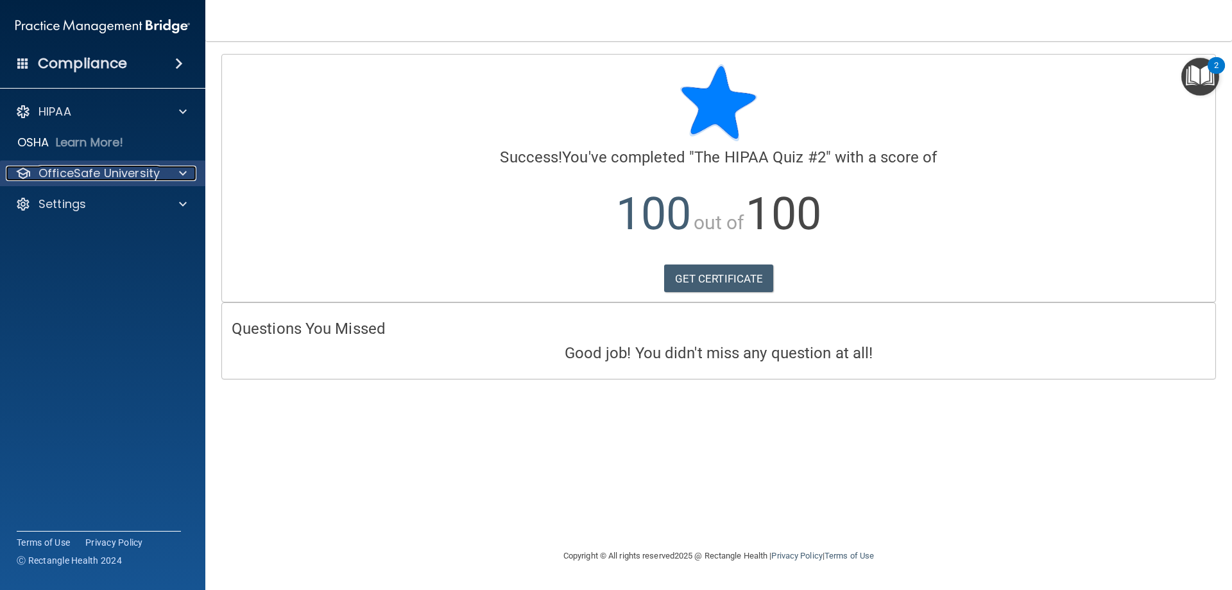
click at [166, 167] on div at bounding box center [181, 173] width 32 height 15
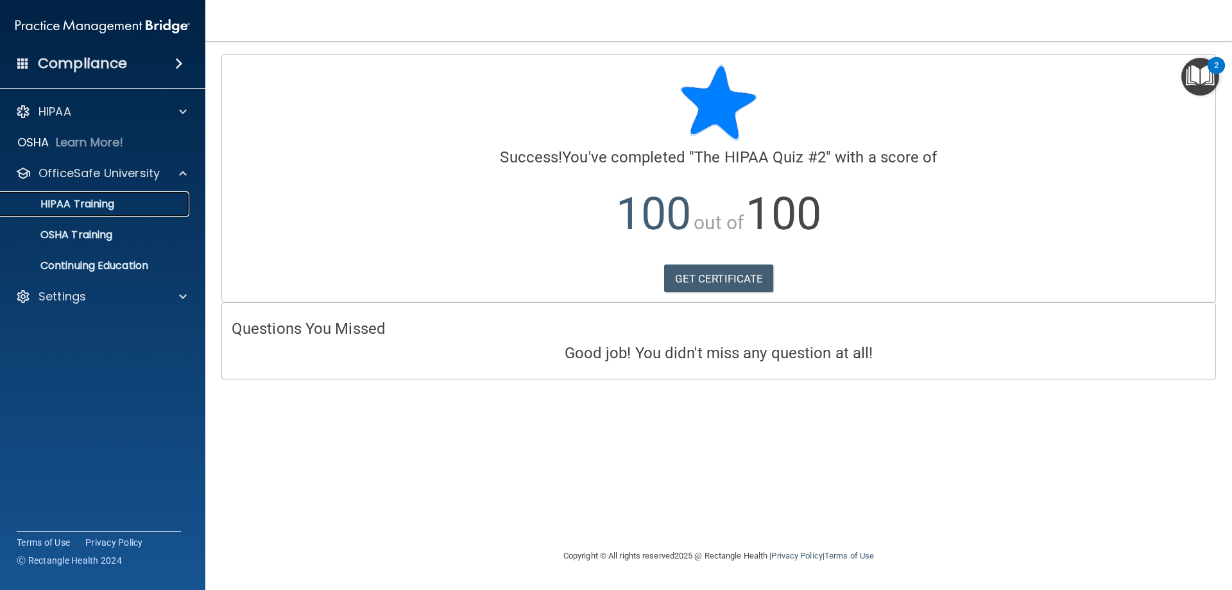
click at [131, 205] on div "HIPAA Training" at bounding box center [95, 204] width 175 height 13
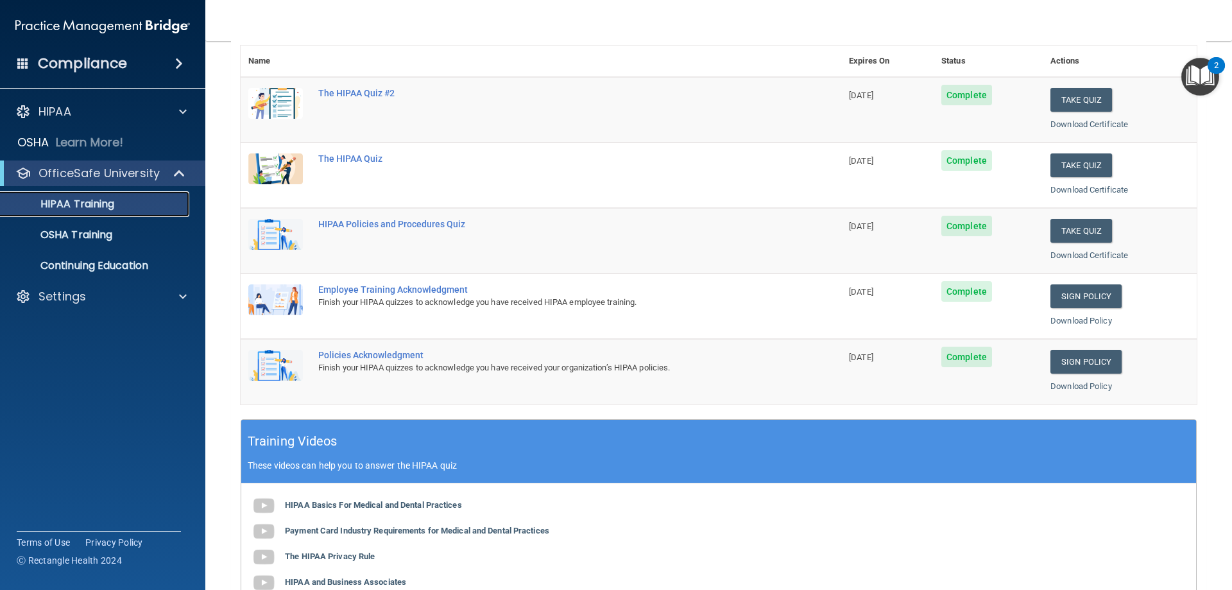
scroll to position [192, 0]
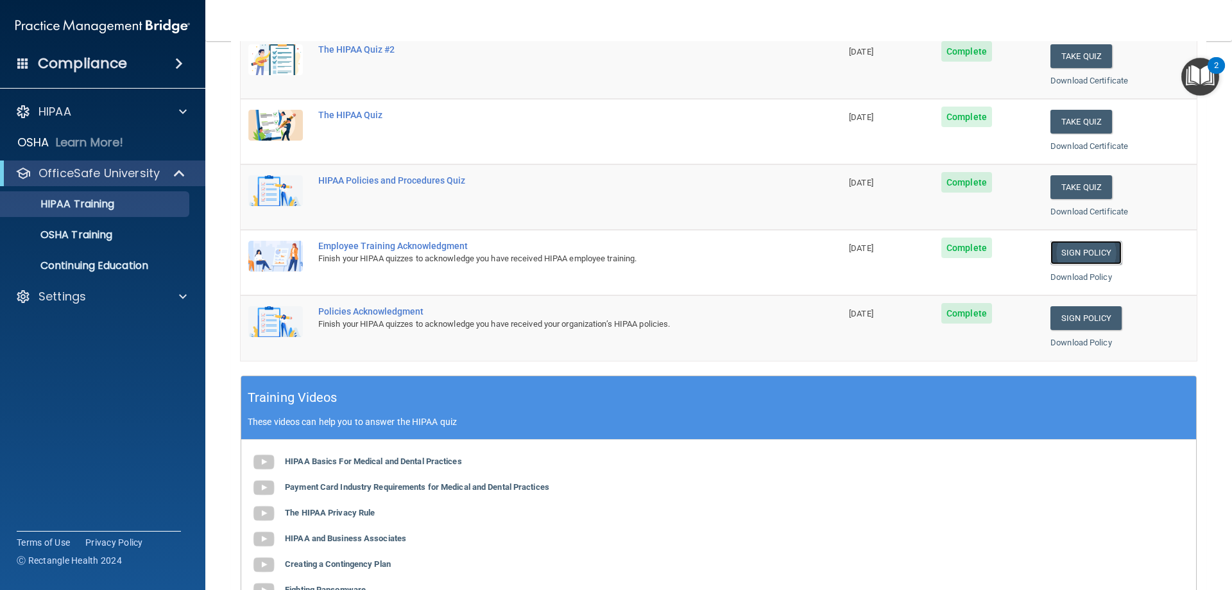
click at [1078, 252] on link "Sign Policy" at bounding box center [1085, 253] width 71 height 24
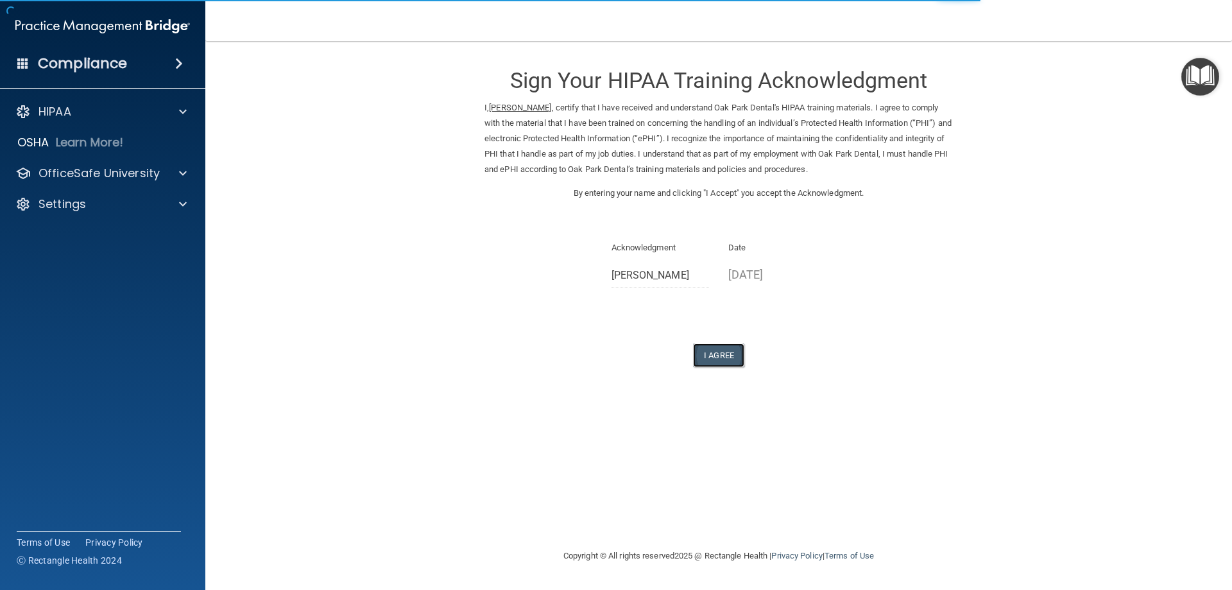
click at [722, 357] on button "I Agree" at bounding box center [718, 355] width 51 height 24
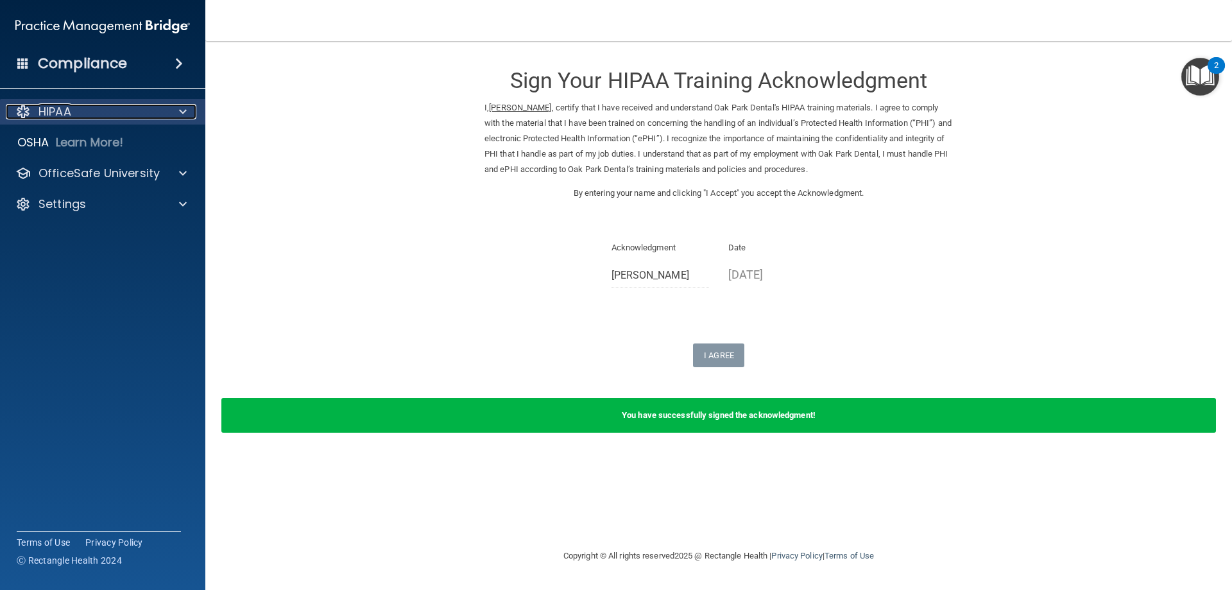
click at [88, 114] on div "HIPAA" at bounding box center [85, 111] width 159 height 15
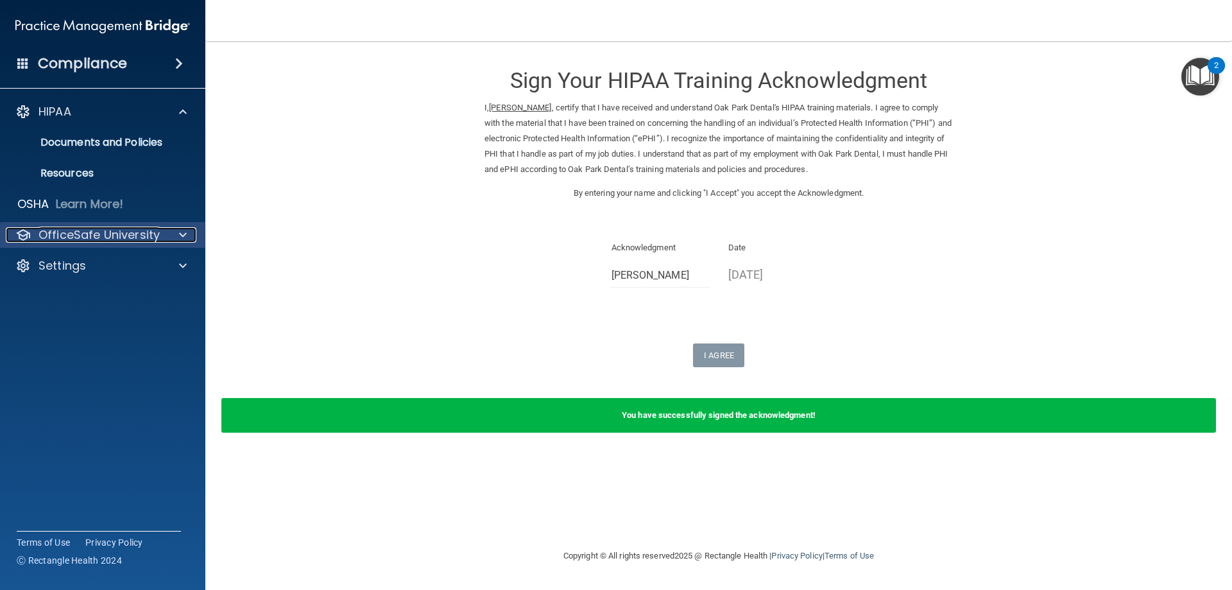
click at [140, 237] on p "OfficeSafe University" at bounding box center [98, 234] width 121 height 15
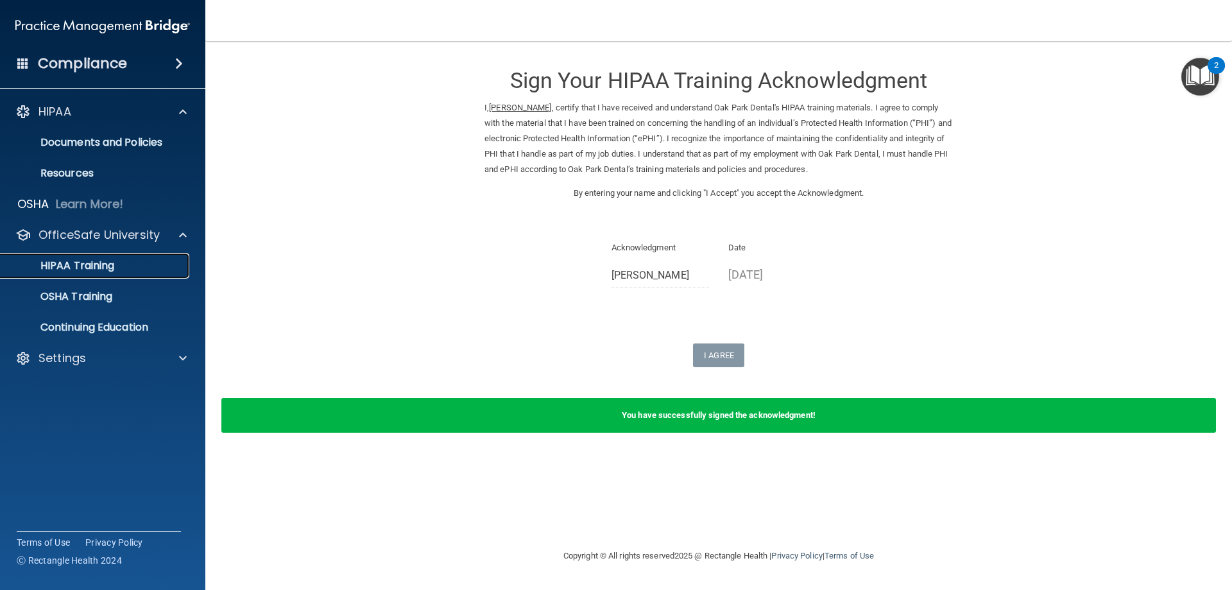
click at [142, 262] on div "HIPAA Training" at bounding box center [95, 265] width 175 height 13
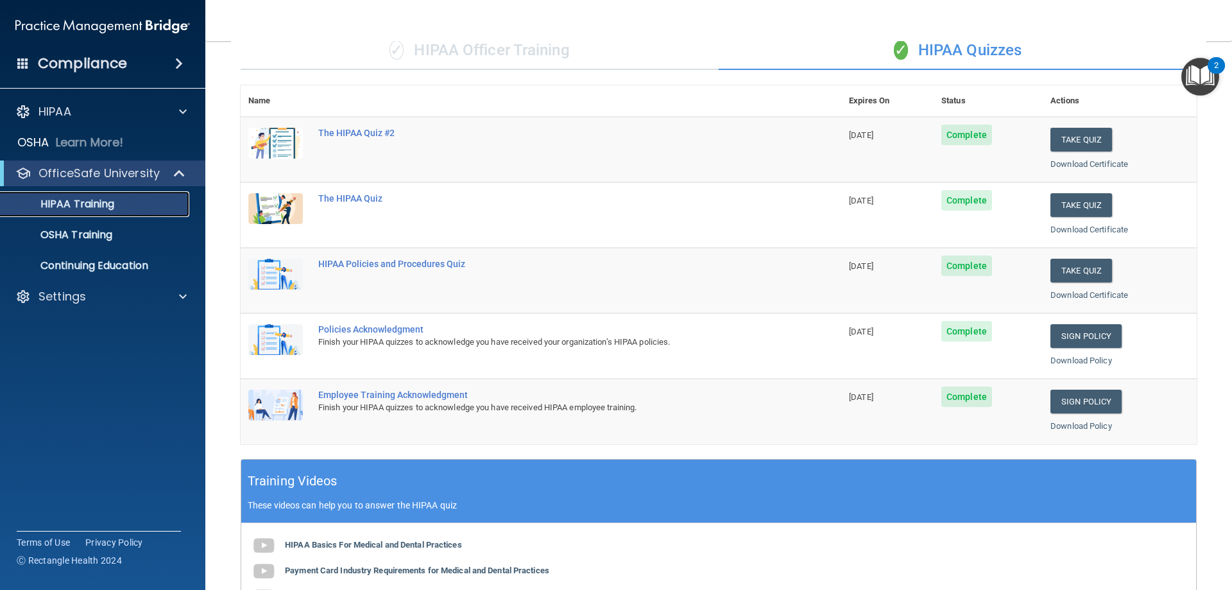
scroll to position [56, 0]
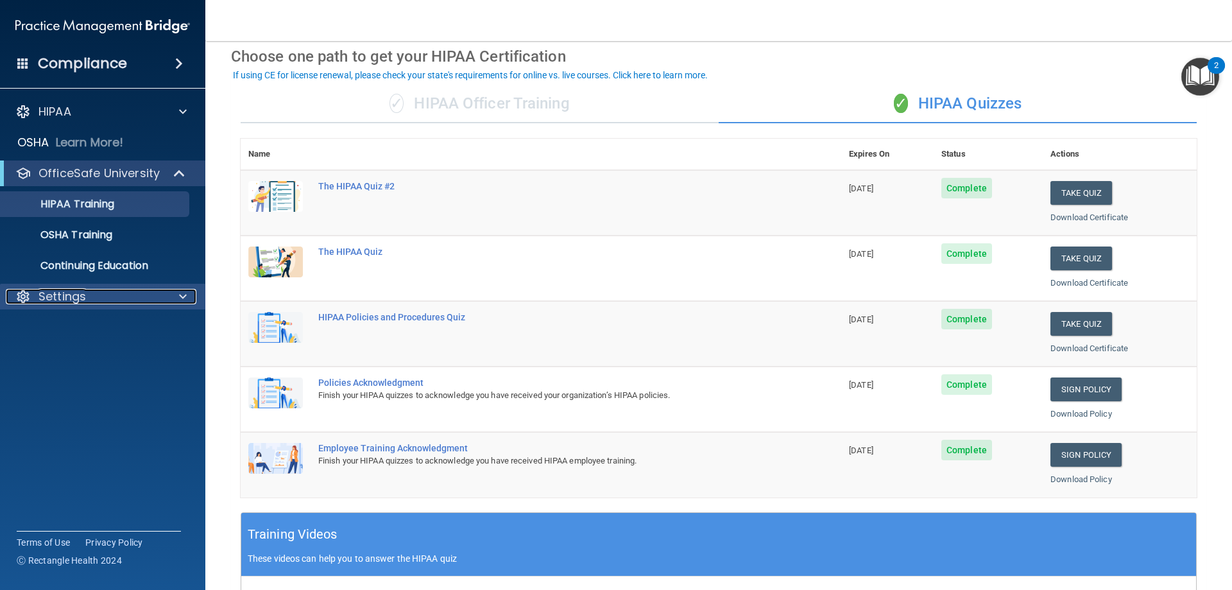
click at [71, 293] on p "Settings" at bounding box center [61, 296] width 47 height 15
